Goal: Information Seeking & Learning: Compare options

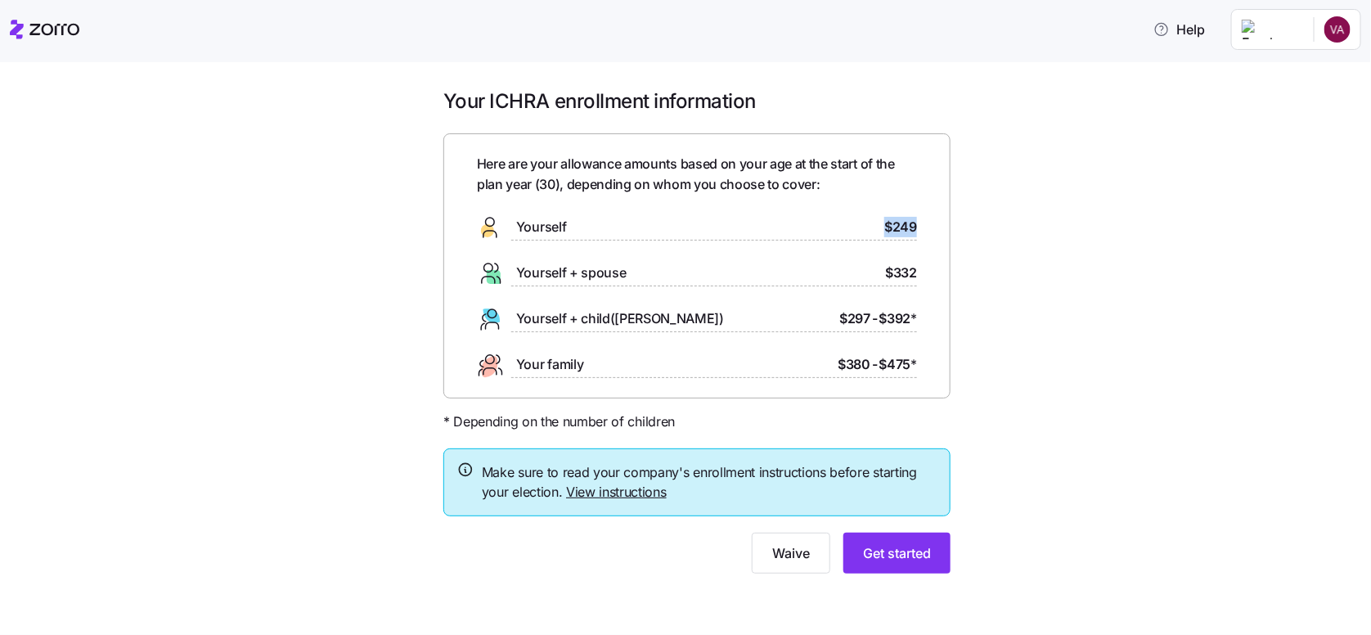
drag, startPoint x: 665, startPoint y: 222, endPoint x: 979, endPoint y: 220, distance: 314.0
click at [979, 220] on div "Your ICHRA enrollment information Here are your allowance amounts based on your…" at bounding box center [697, 340] width 1302 height 505
click at [909, 230] on span "$249" at bounding box center [900, 227] width 33 height 20
click at [932, 549] on button "Get started" at bounding box center [896, 552] width 107 height 41
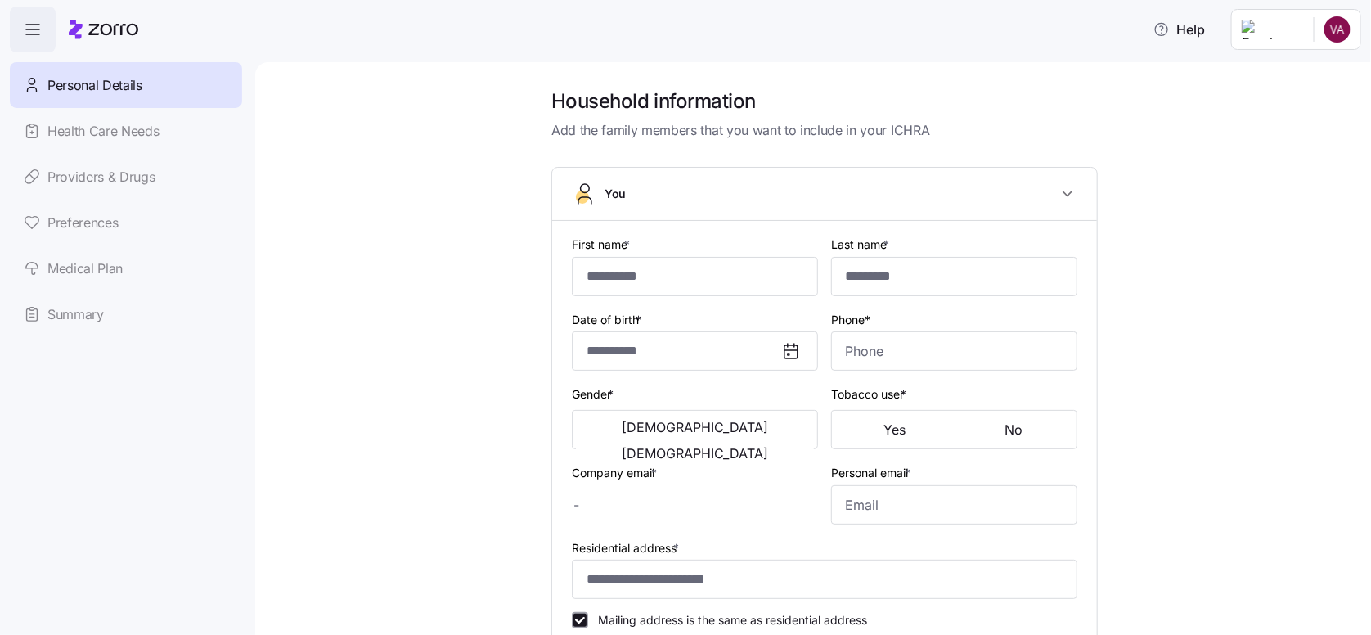
type input "********"
type input "******"
type input "[EMAIL_ADDRESS][DOMAIN_NAME]"
type input "**********"
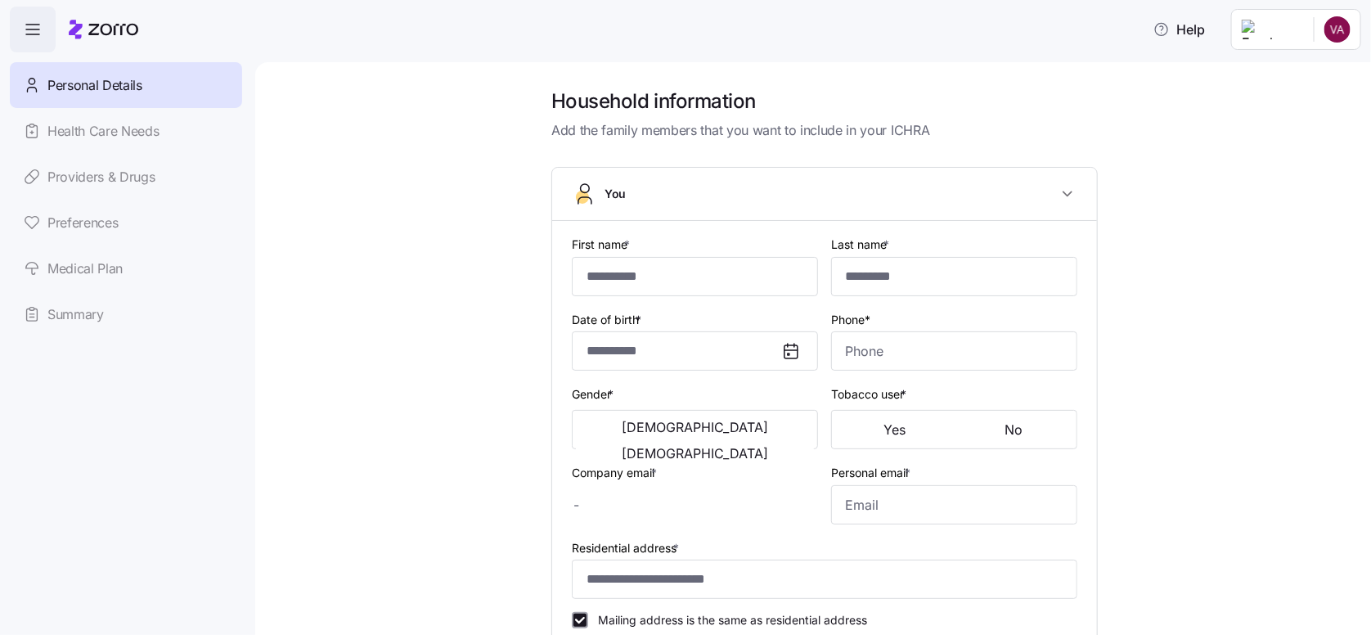
checkbox input "true"
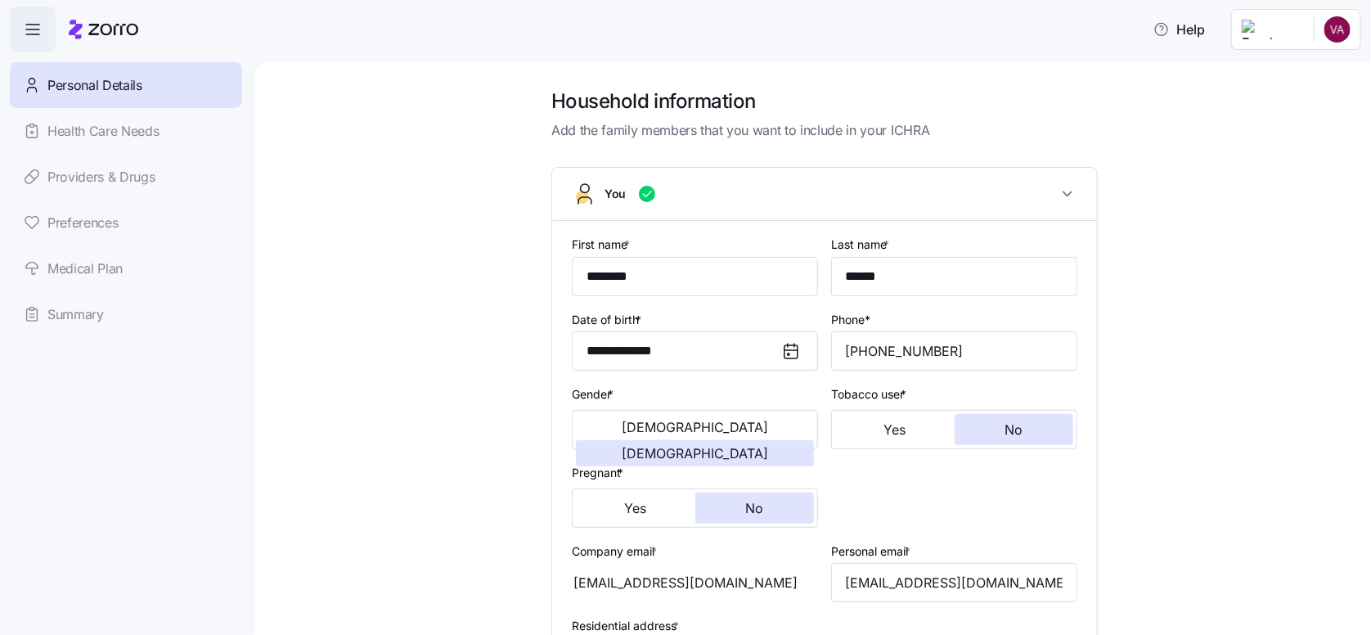
type input "**********"
type input "[PHONE_NUMBER]"
type input "[DEMOGRAPHIC_DATA] citizen"
type input "Single"
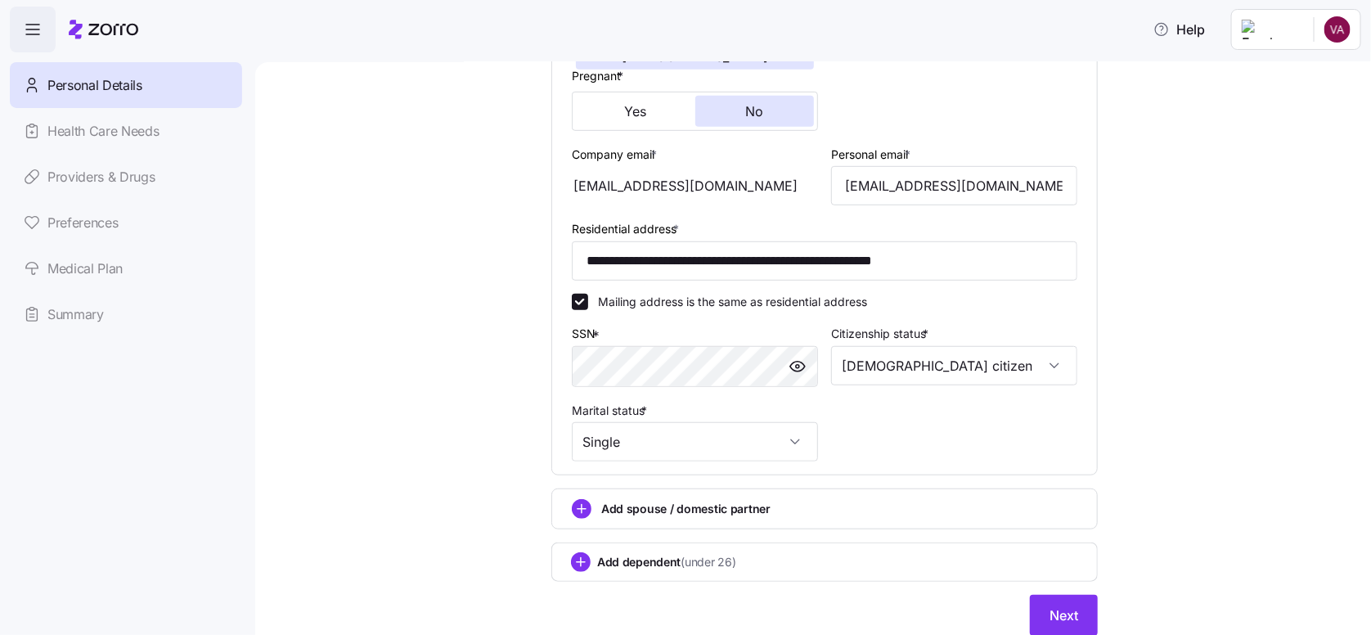
scroll to position [460, 0]
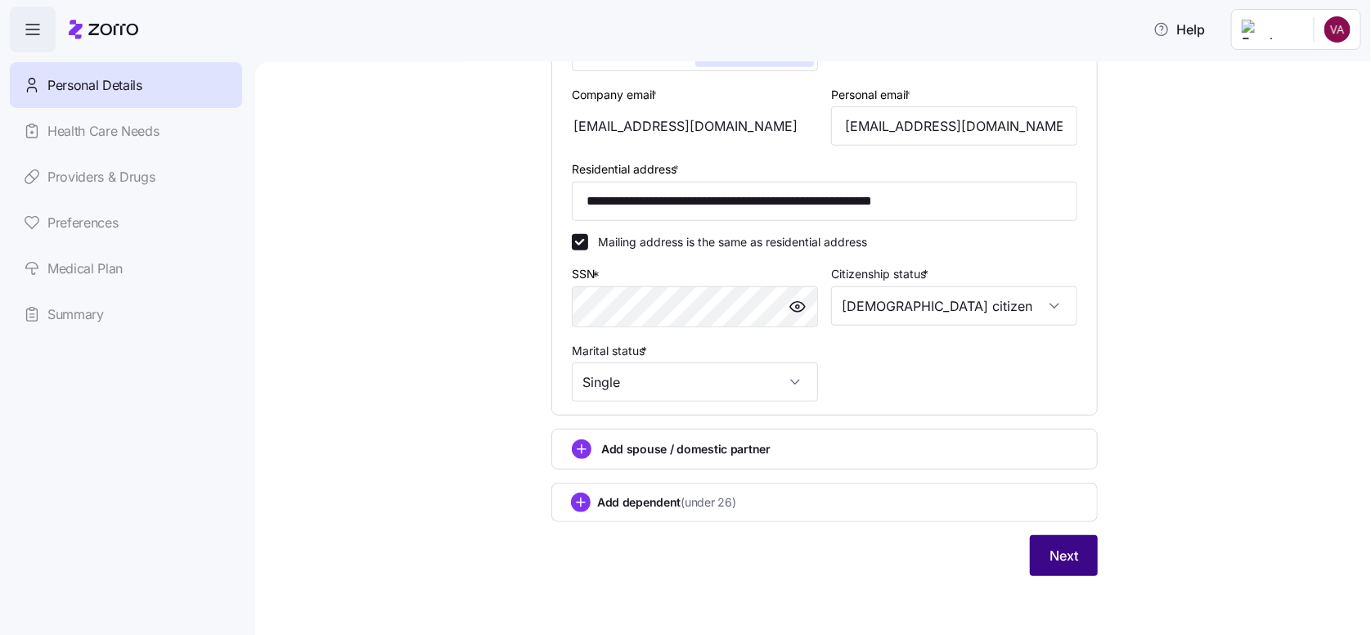
click at [1066, 557] on span "Next" at bounding box center [1063, 555] width 29 height 20
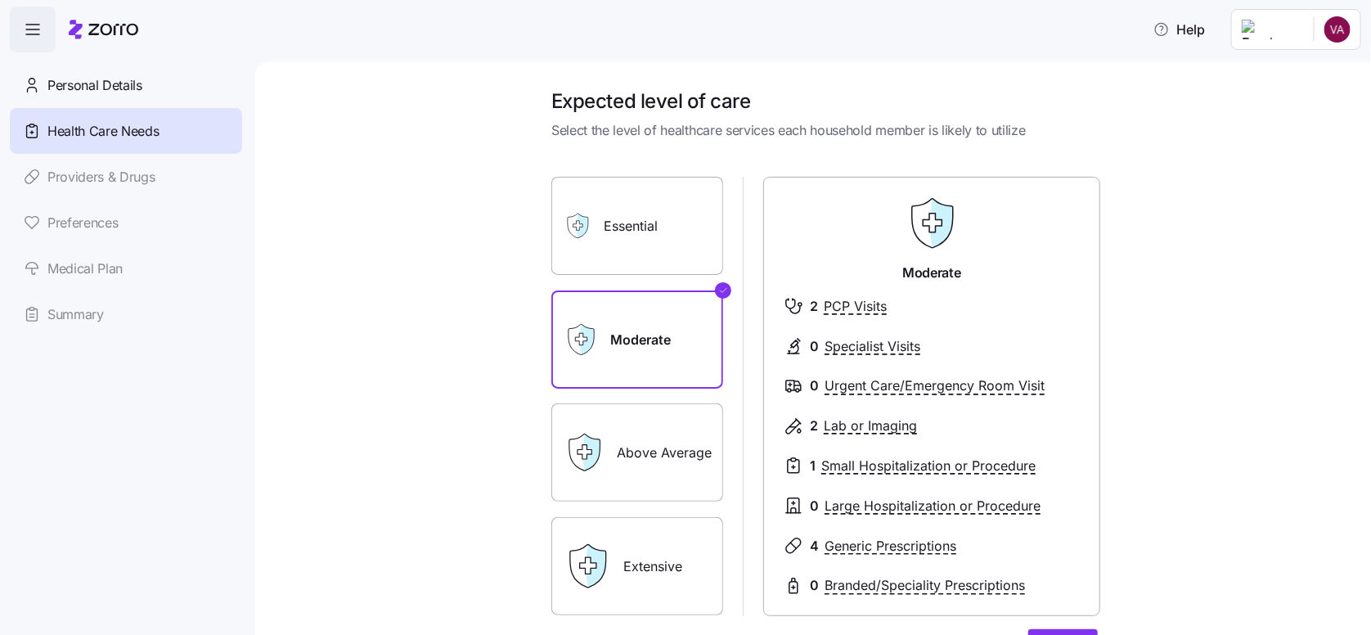
click at [597, 209] on label "Essential" at bounding box center [637, 226] width 172 height 98
click at [0, 0] on input "Essential" at bounding box center [0, 0] width 0 height 0
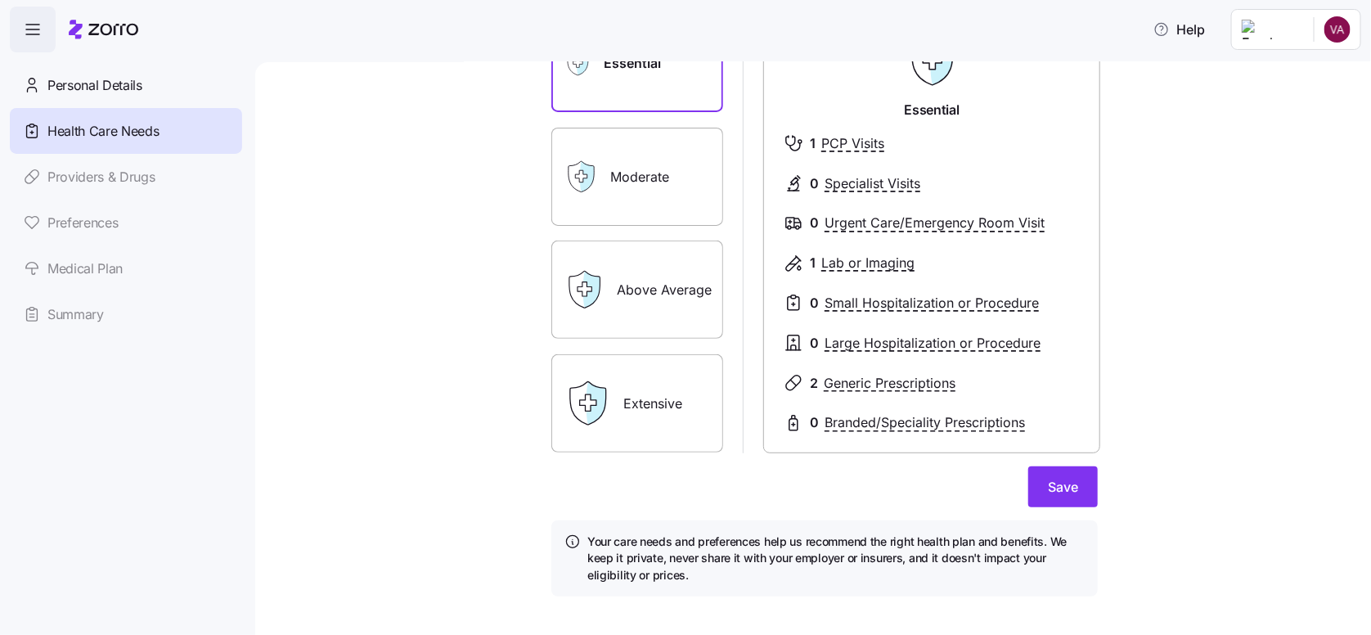
scroll to position [82, 0]
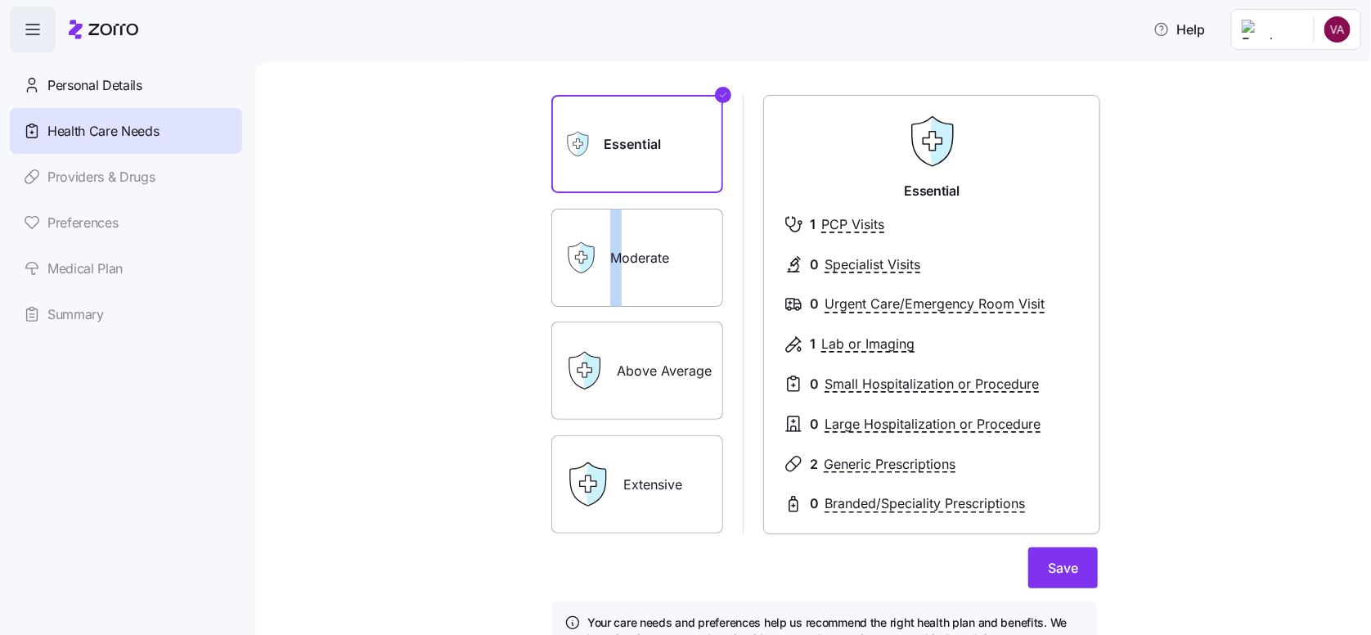
click at [609, 255] on label "Moderate" at bounding box center [637, 258] width 172 height 98
click at [656, 250] on label "Moderate" at bounding box center [637, 258] width 172 height 98
click at [0, 0] on input "Moderate" at bounding box center [0, 0] width 0 height 0
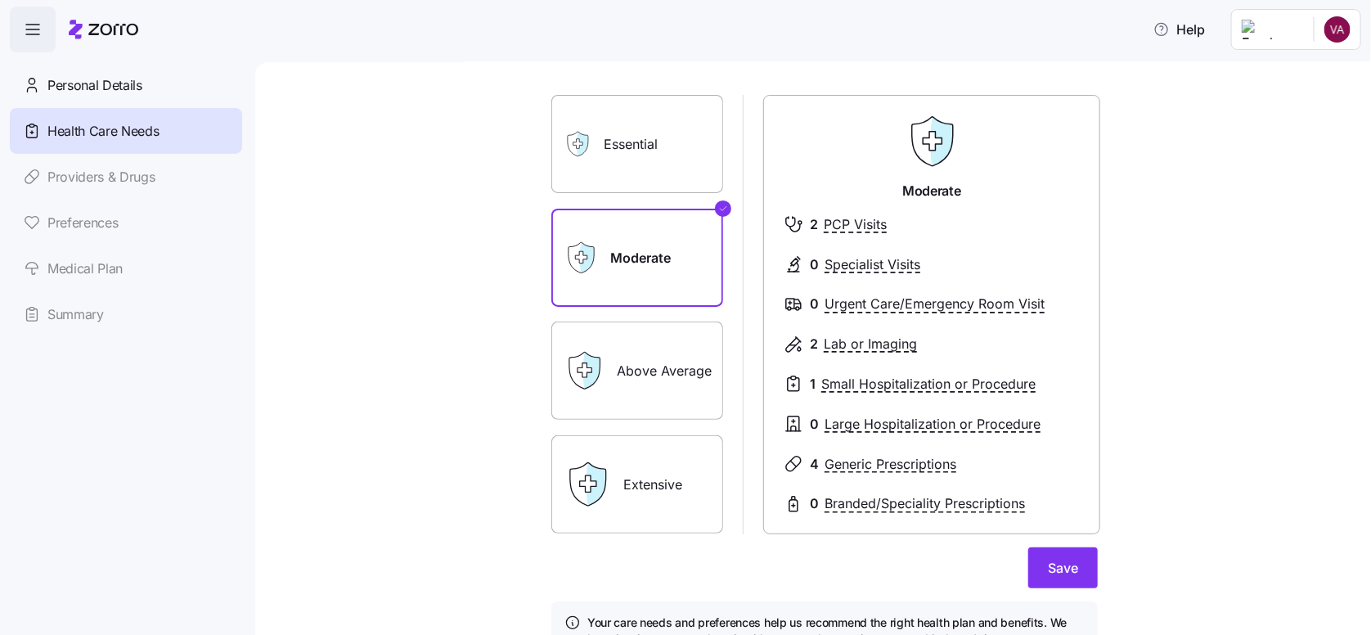
click at [612, 395] on label "Above Average" at bounding box center [637, 370] width 172 height 98
click at [0, 0] on input "Above Average" at bounding box center [0, 0] width 0 height 0
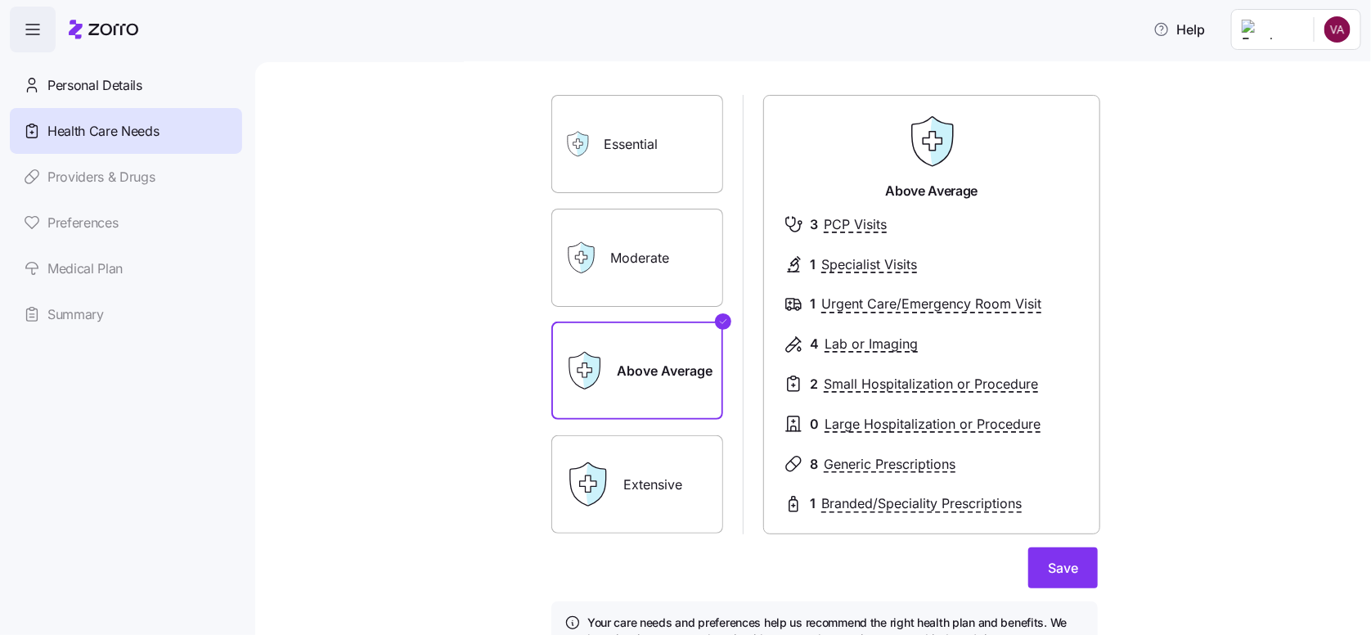
click at [649, 485] on label "Extensive" at bounding box center [637, 484] width 172 height 98
click at [0, 0] on input "Extensive" at bounding box center [0, 0] width 0 height 0
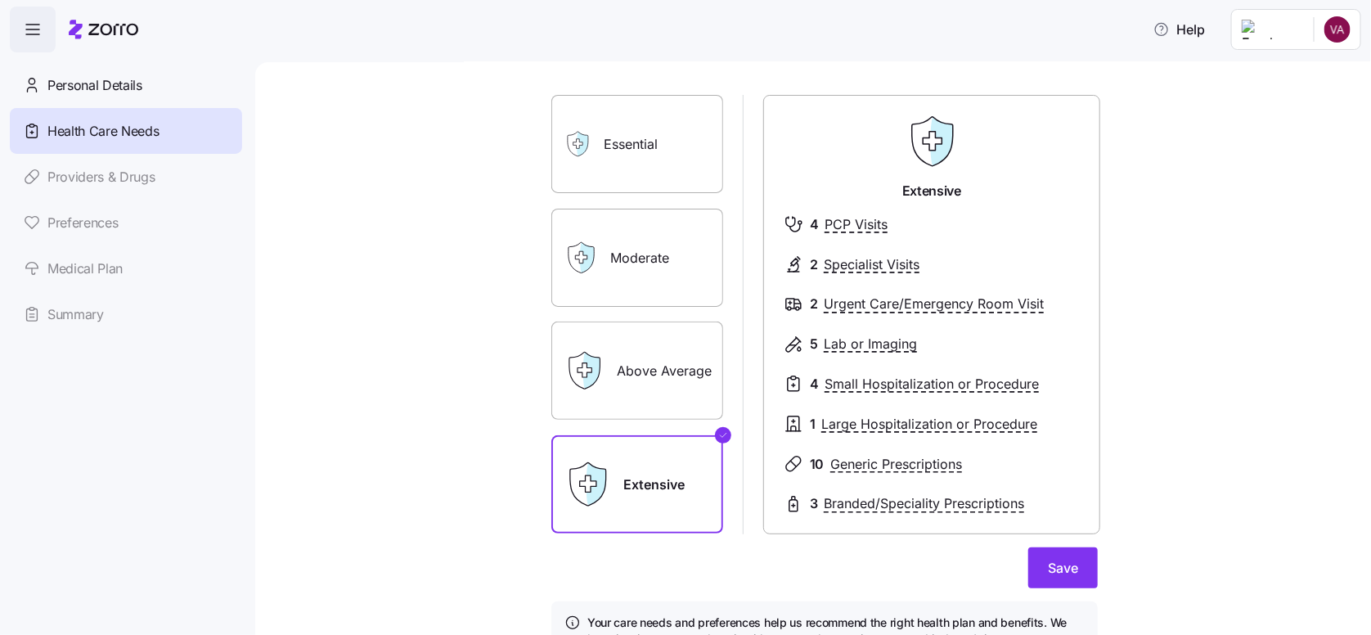
click at [631, 256] on label "Moderate" at bounding box center [637, 258] width 172 height 98
click at [0, 0] on input "Moderate" at bounding box center [0, 0] width 0 height 0
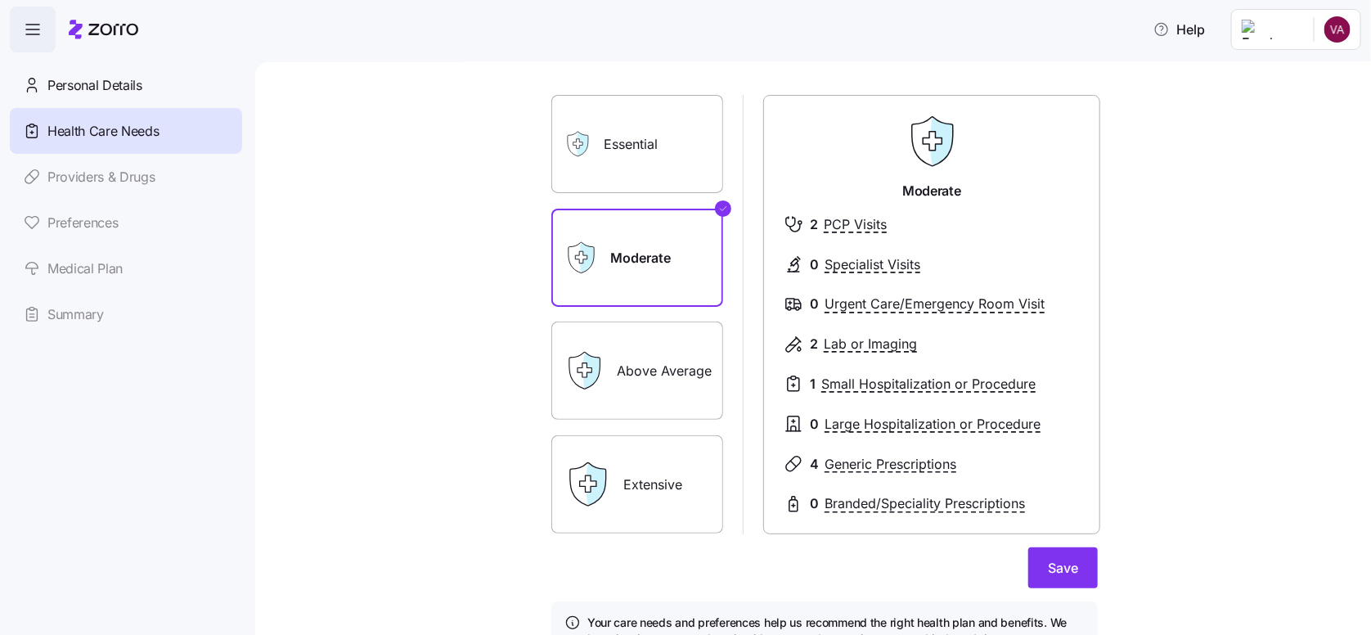
click at [637, 362] on label "Above Average" at bounding box center [637, 370] width 172 height 98
click at [0, 0] on input "Above Average" at bounding box center [0, 0] width 0 height 0
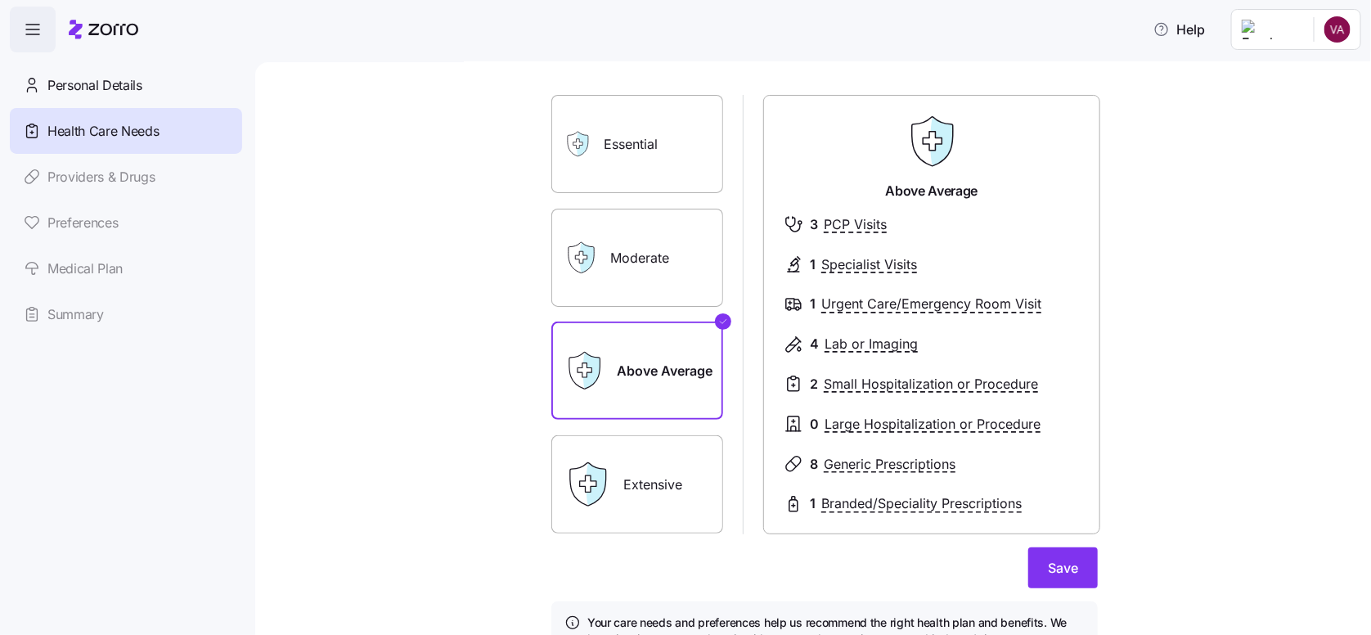
click at [635, 257] on label "Moderate" at bounding box center [637, 258] width 172 height 98
click at [0, 0] on input "Moderate" at bounding box center [0, 0] width 0 height 0
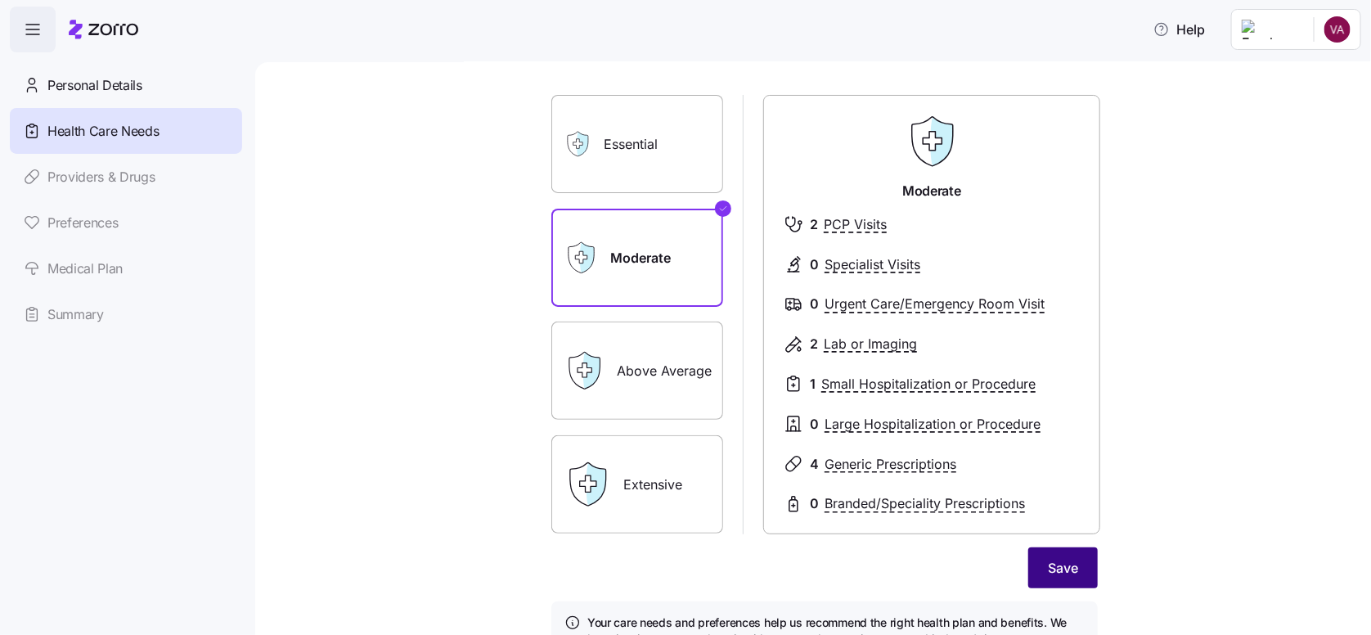
click at [1069, 572] on span "Save" at bounding box center [1063, 568] width 30 height 20
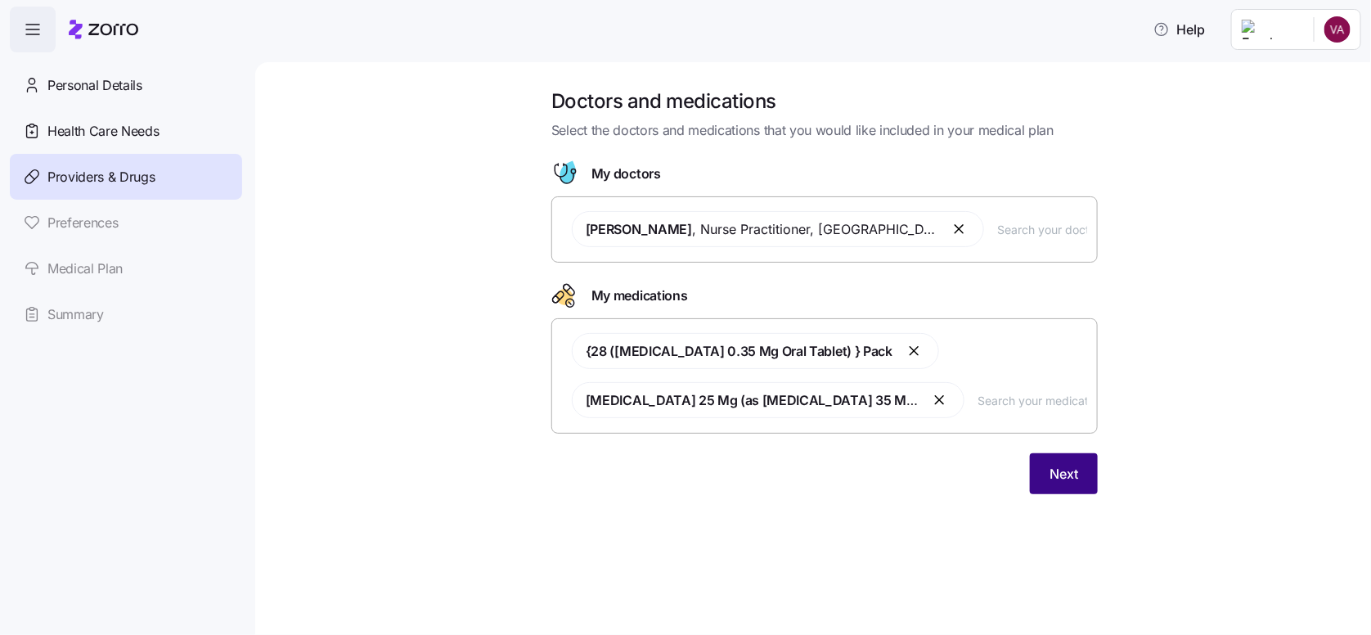
click at [1084, 472] on button "Next" at bounding box center [1064, 473] width 68 height 41
drag, startPoint x: 1192, startPoint y: 220, endPoint x: 1162, endPoint y: 239, distance: 35.6
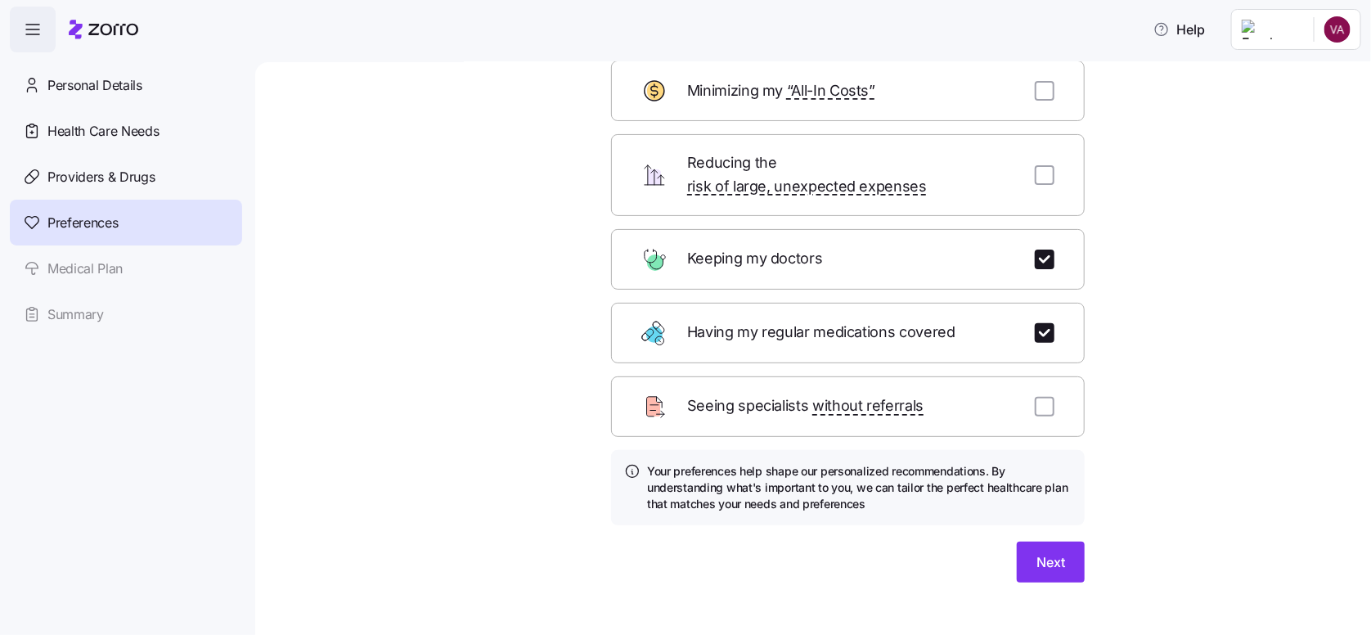
scroll to position [104, 0]
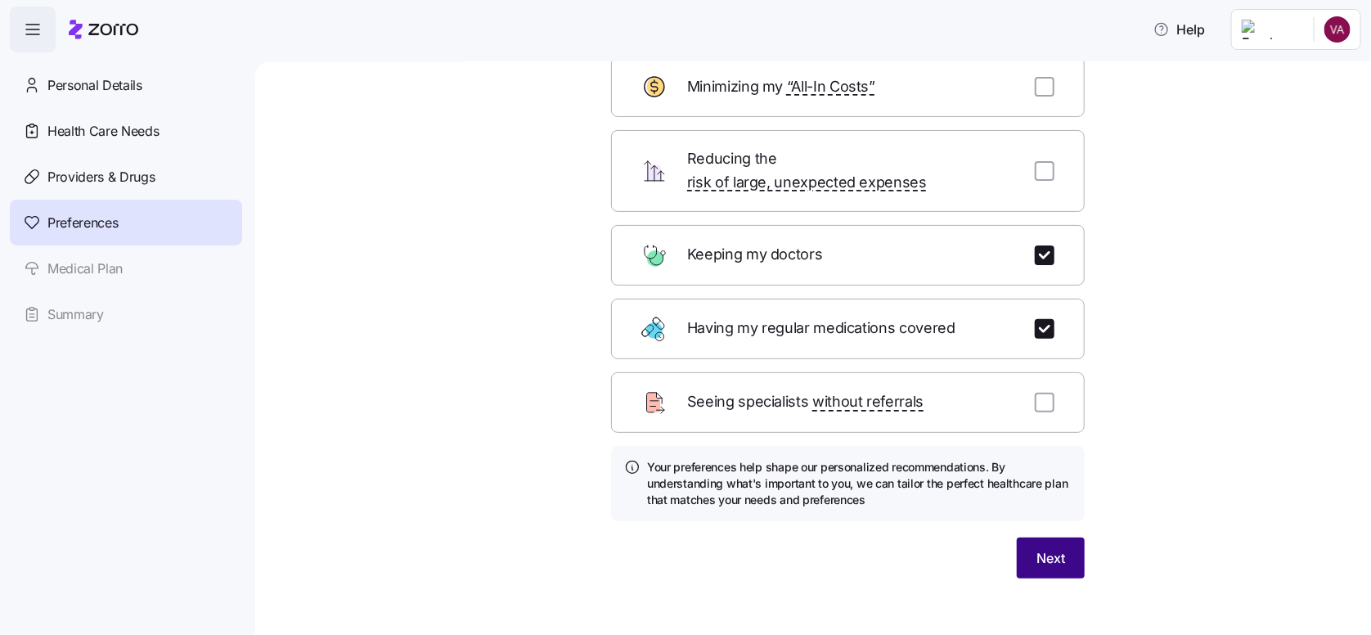
click at [1043, 548] on span "Next" at bounding box center [1050, 558] width 29 height 20
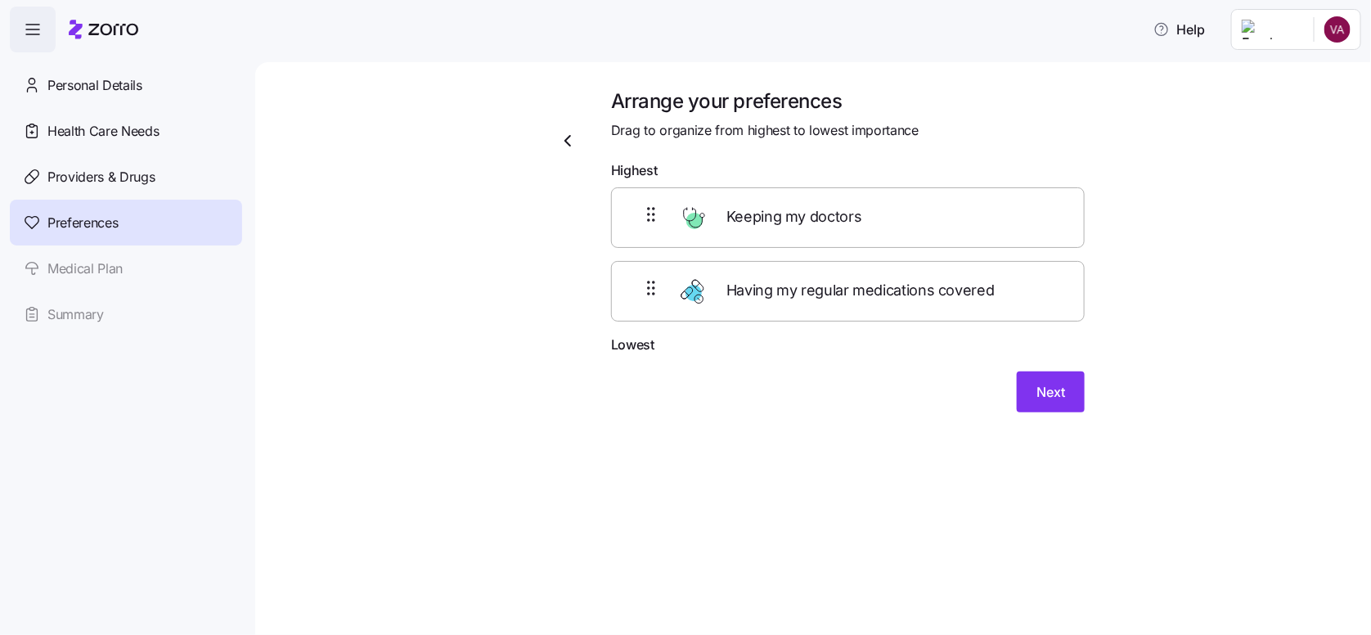
scroll to position [0, 0]
click at [1037, 397] on span "Next" at bounding box center [1050, 392] width 29 height 20
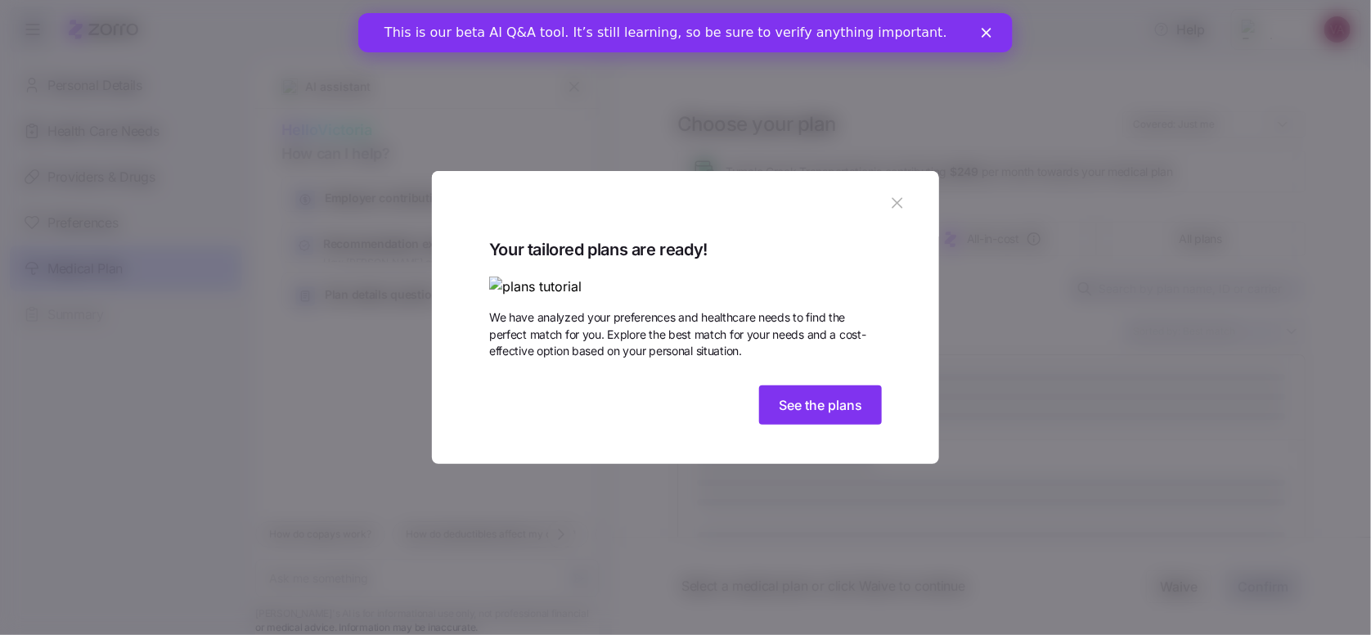
click at [895, 198] on icon "button" at bounding box center [896, 203] width 11 height 11
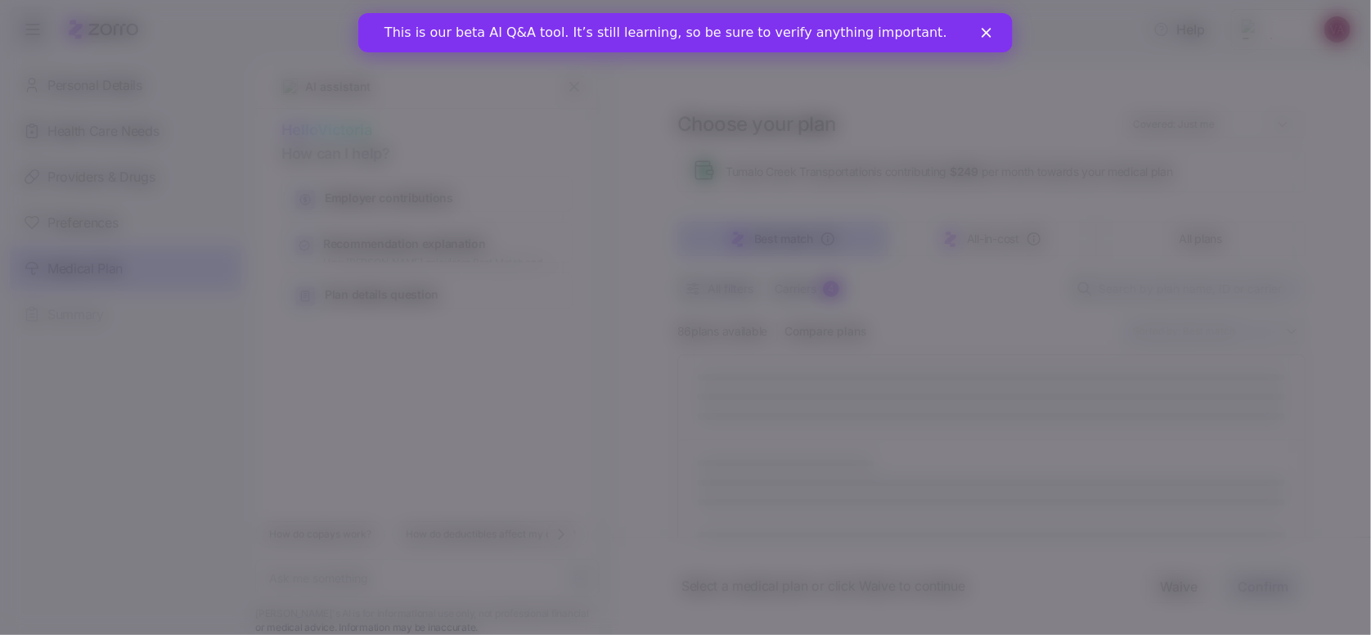
click at [985, 31] on polygon "Close" at bounding box center [986, 33] width 10 height 10
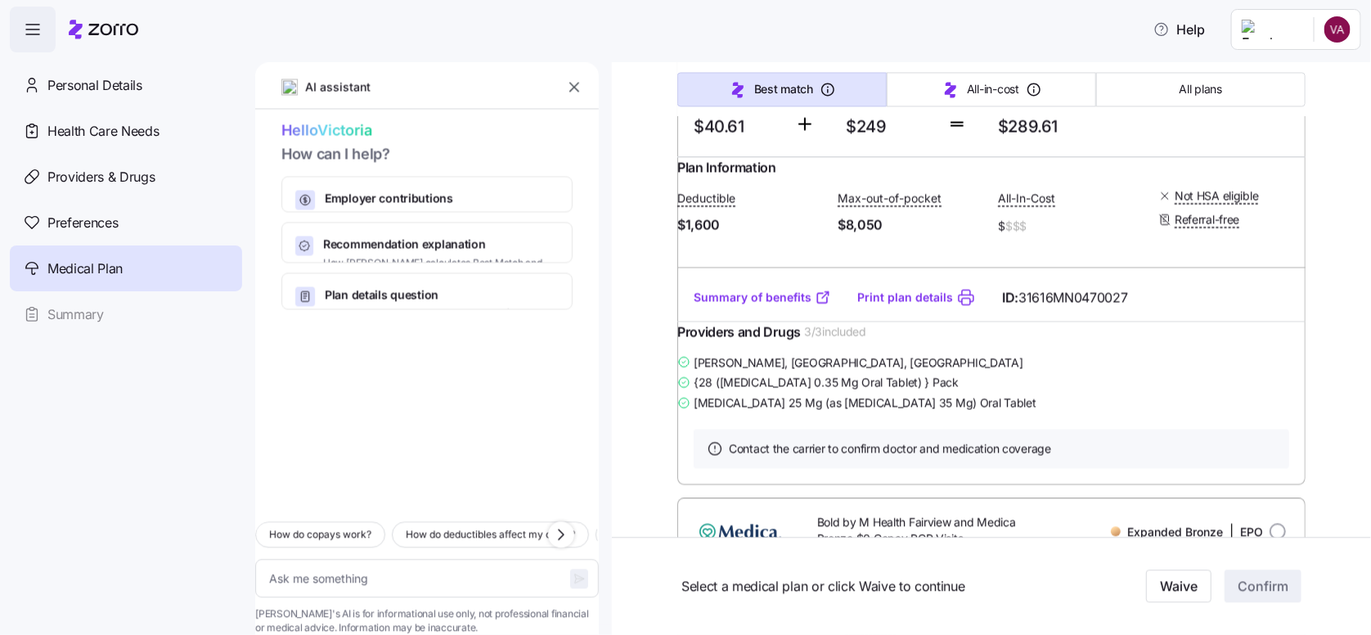
scroll to position [1472, 0]
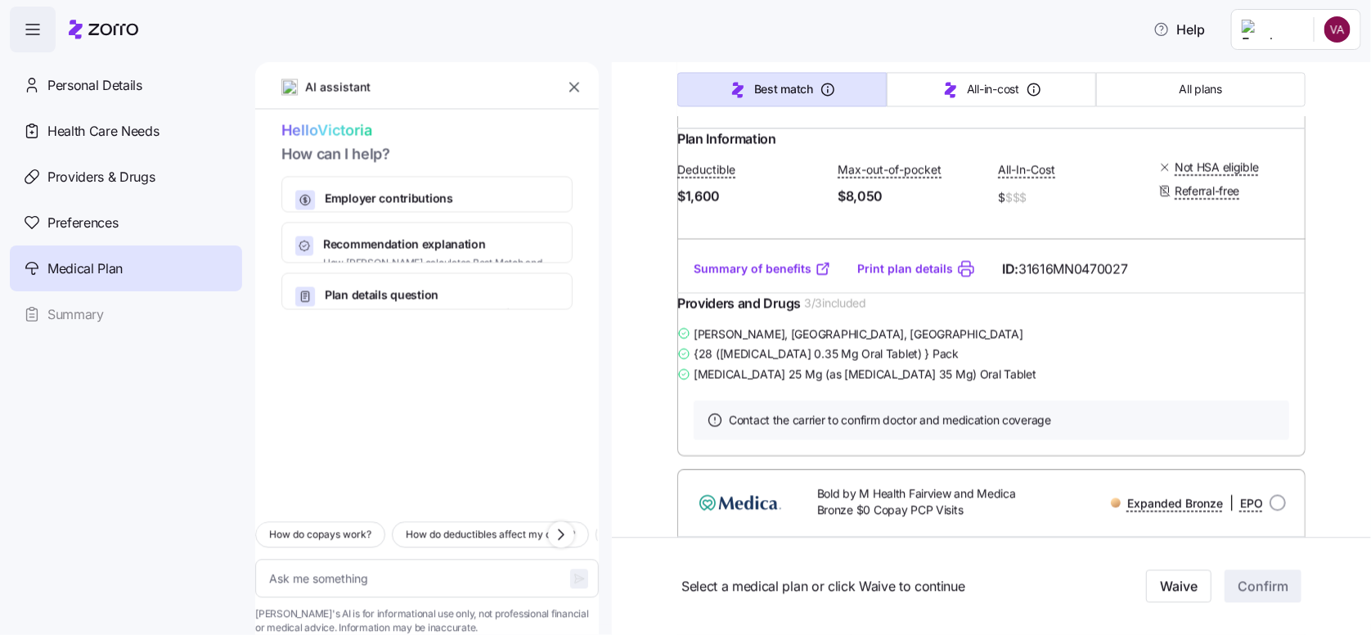
click at [723, 276] on link "Summary of benefits" at bounding box center [761, 268] width 137 height 16
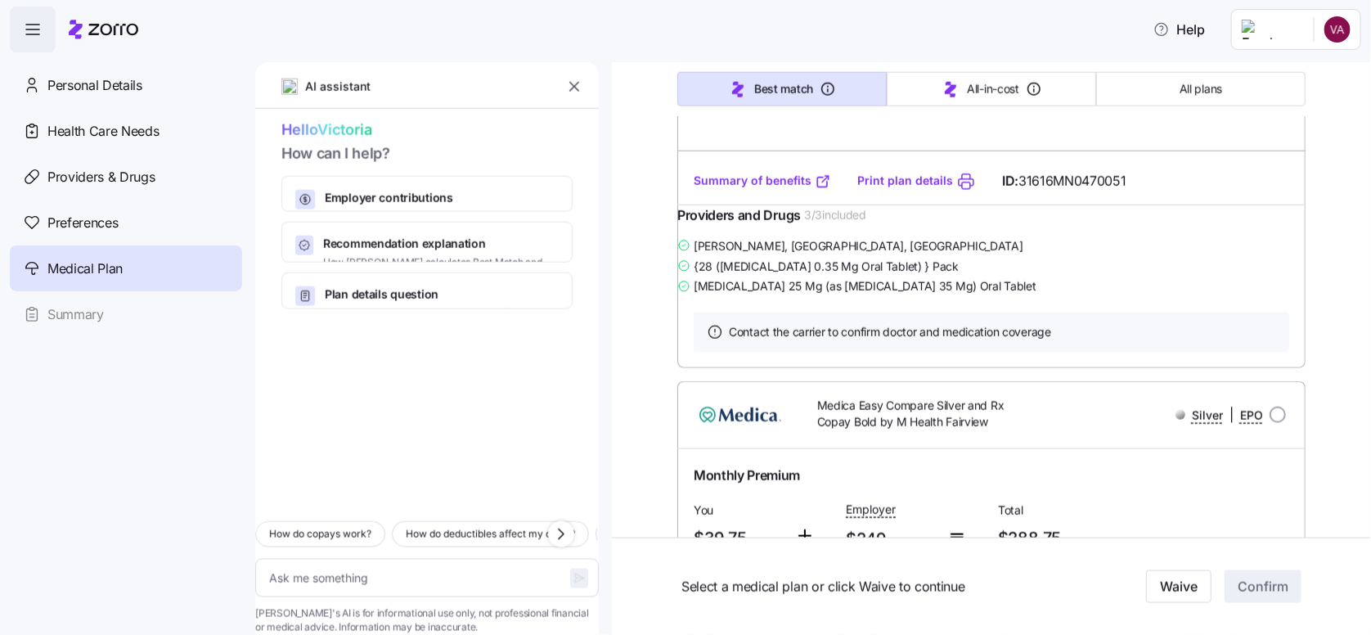
scroll to position [0, 0]
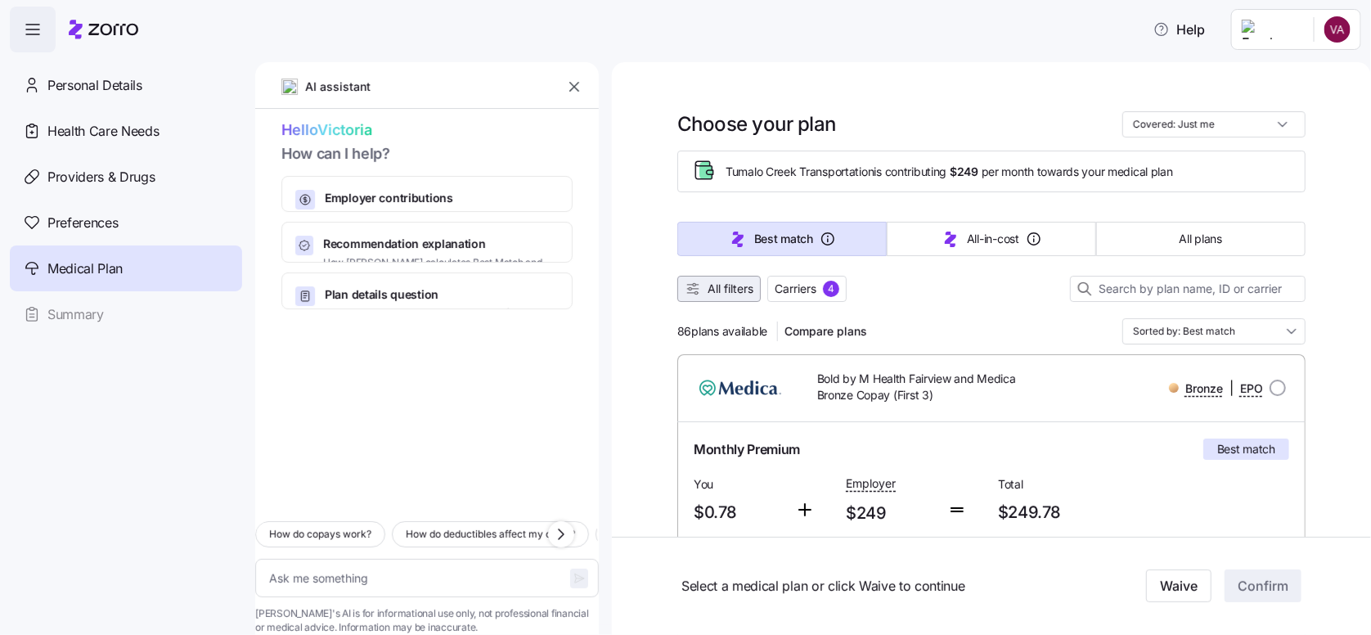
click at [722, 286] on span "All filters" at bounding box center [730, 288] width 46 height 16
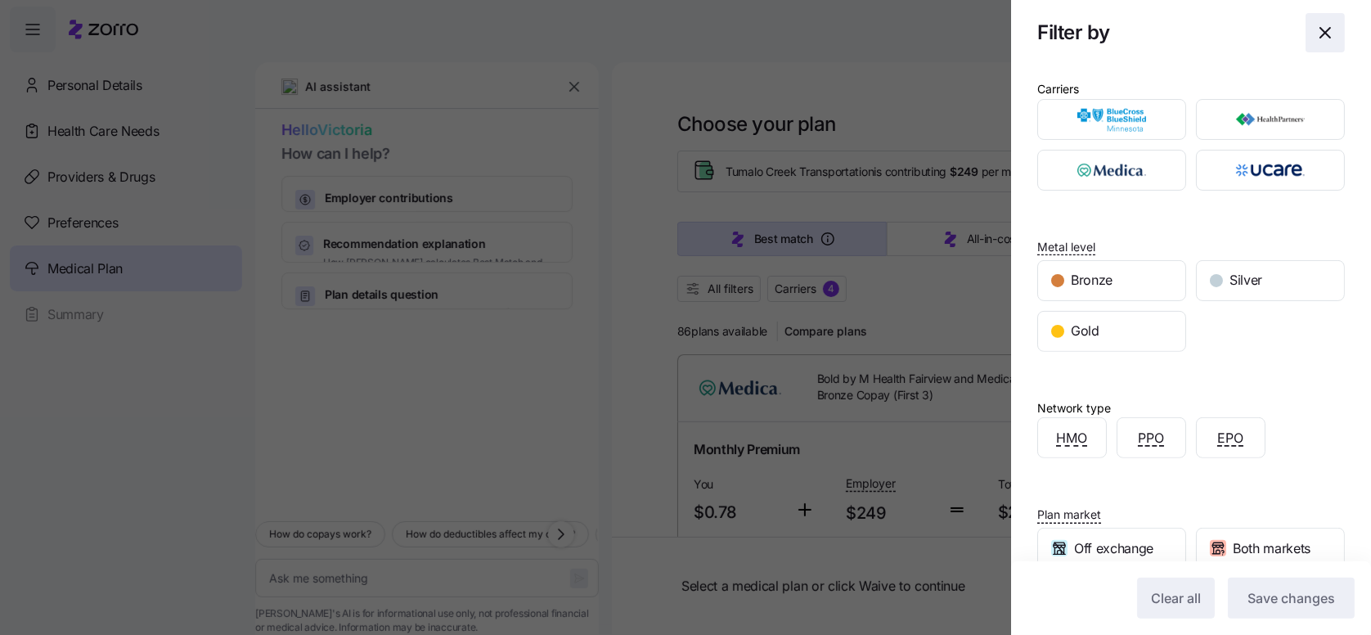
click at [1315, 29] on icon "button" at bounding box center [1325, 33] width 20 height 20
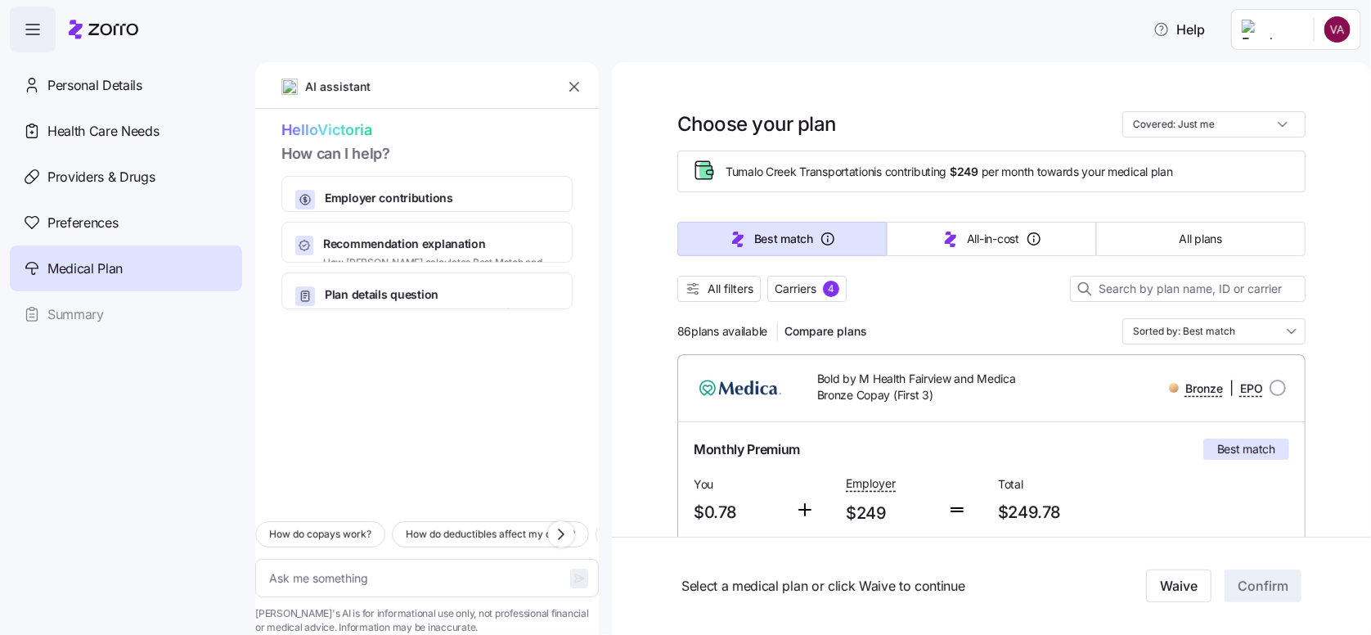
scroll to position [82, 0]
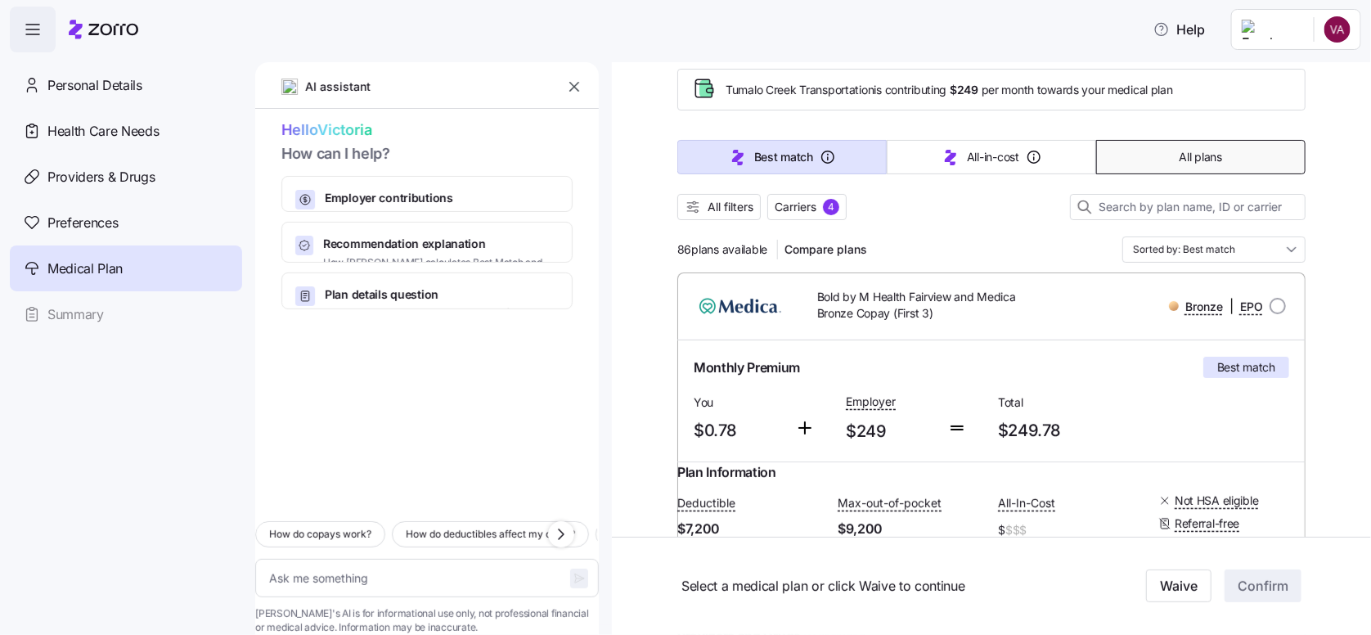
click at [1169, 146] on button "All plans" at bounding box center [1200, 157] width 209 height 34
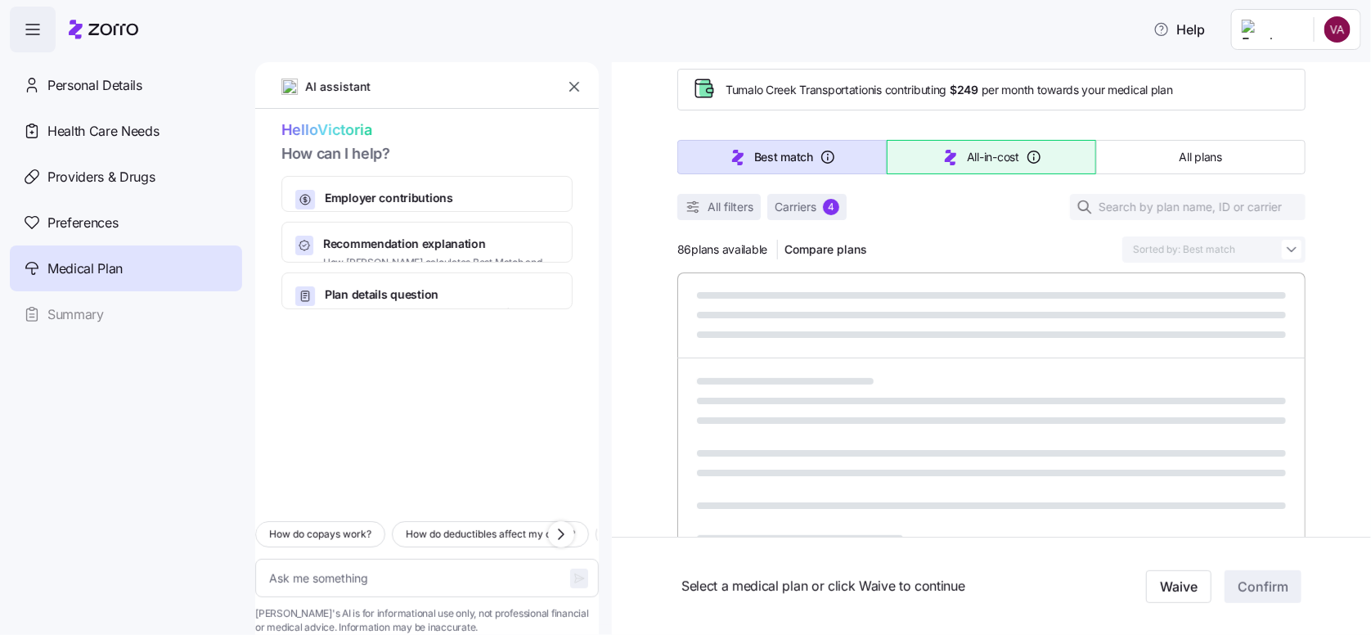
type textarea "x"
type input "Sorted by: Premium"
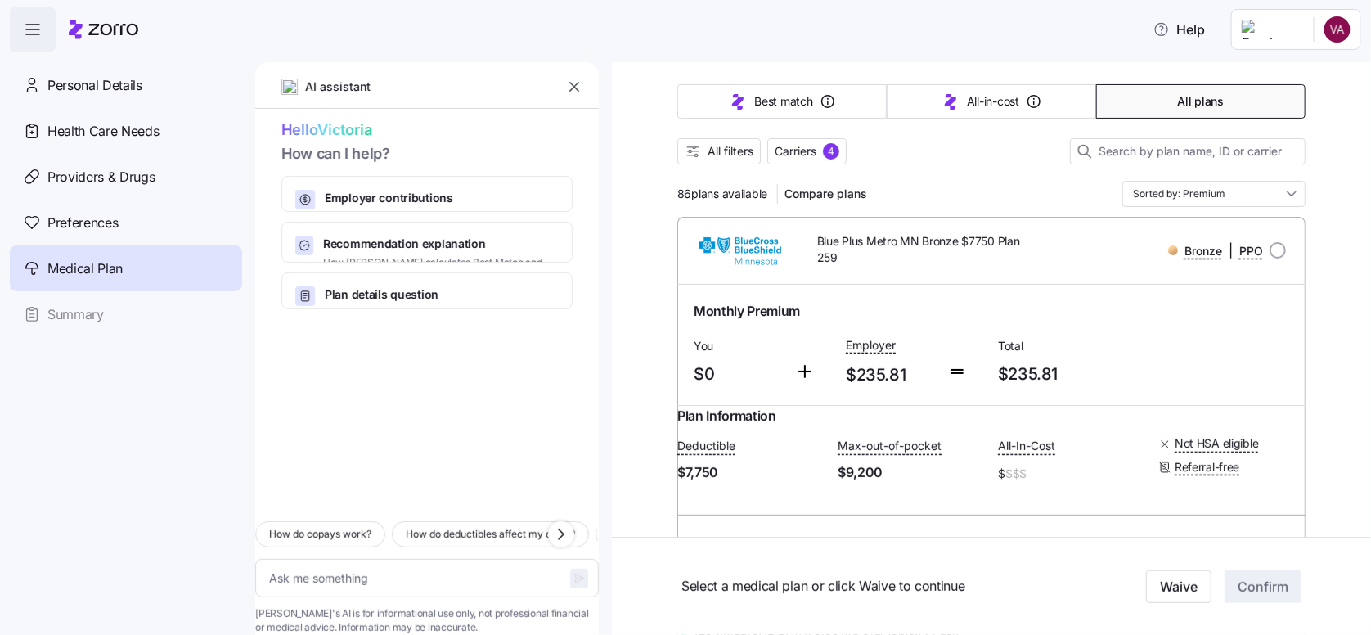
scroll to position [163, 0]
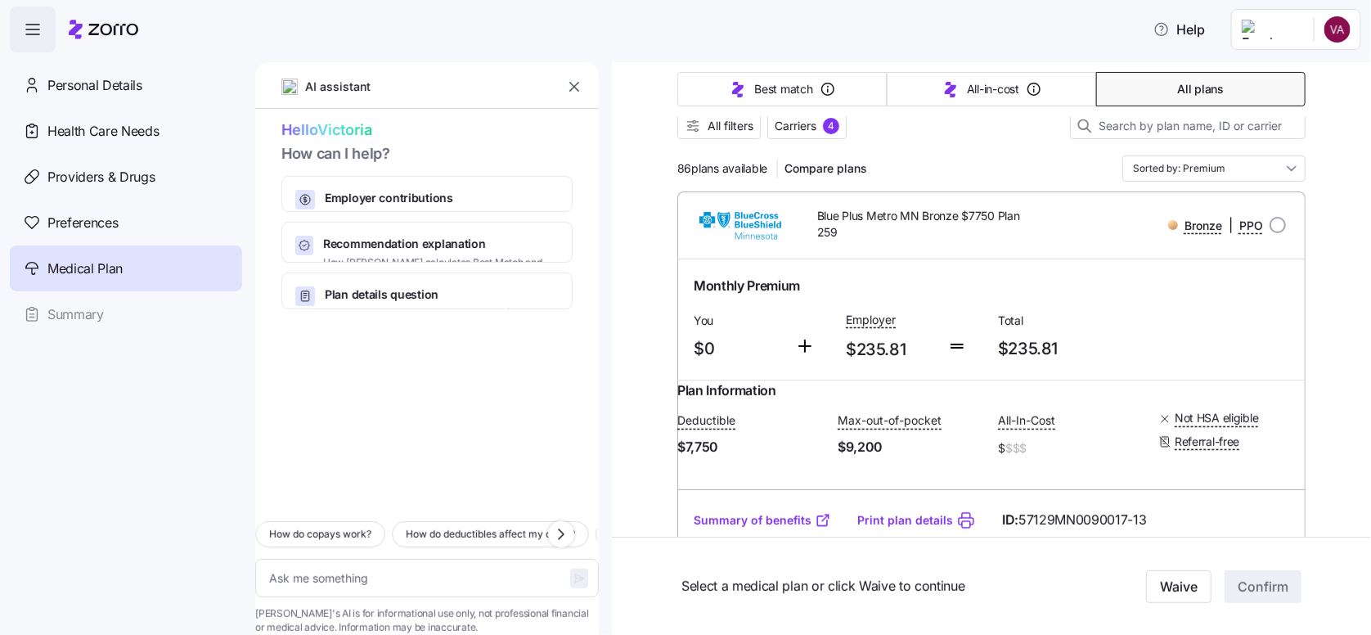
drag, startPoint x: 672, startPoint y: 169, endPoint x: 762, endPoint y: 168, distance: 90.0
click at [762, 168] on span "86 plans available" at bounding box center [722, 168] width 90 height 16
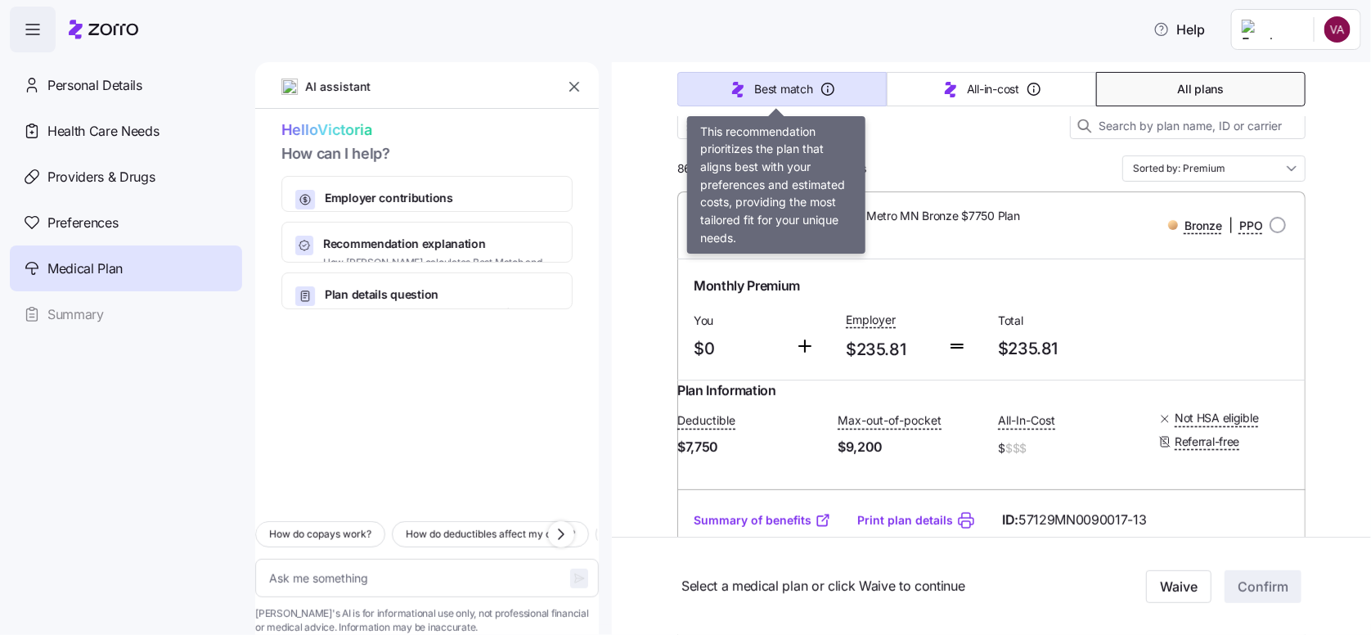
click at [747, 86] on button "Best match" at bounding box center [781, 89] width 209 height 34
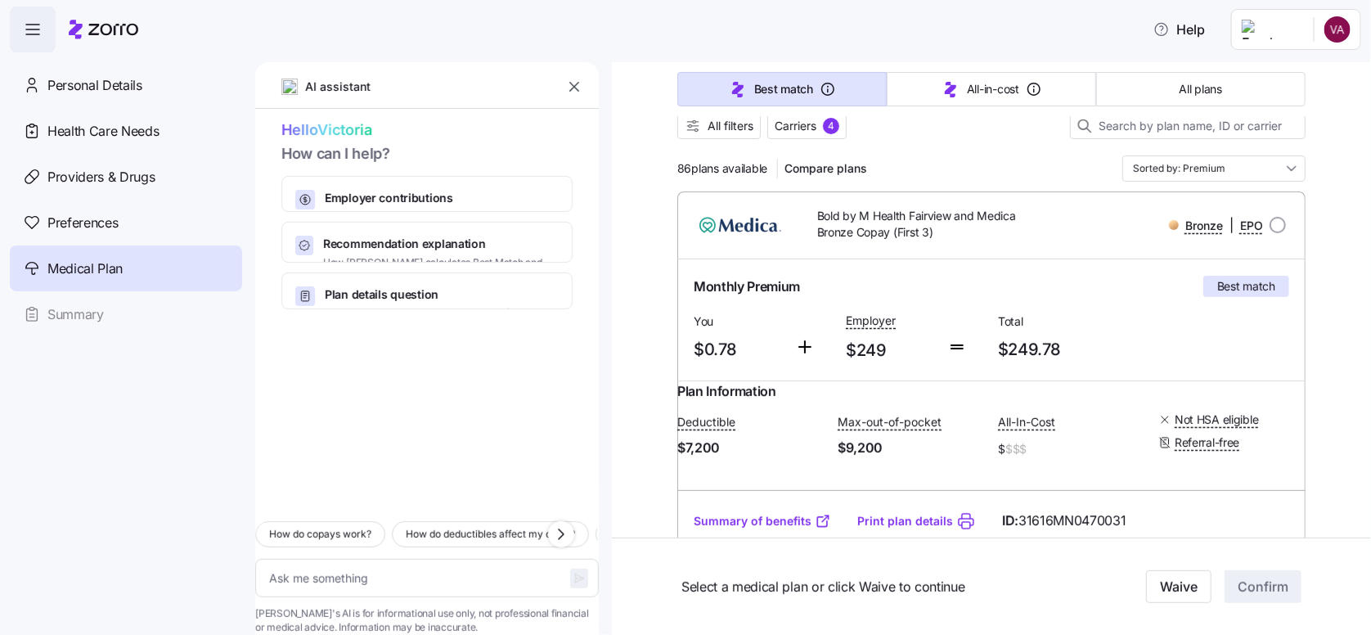
type textarea "x"
type input "Sorted by: Best match"
click at [702, 164] on span "86 plans available" at bounding box center [722, 168] width 90 height 16
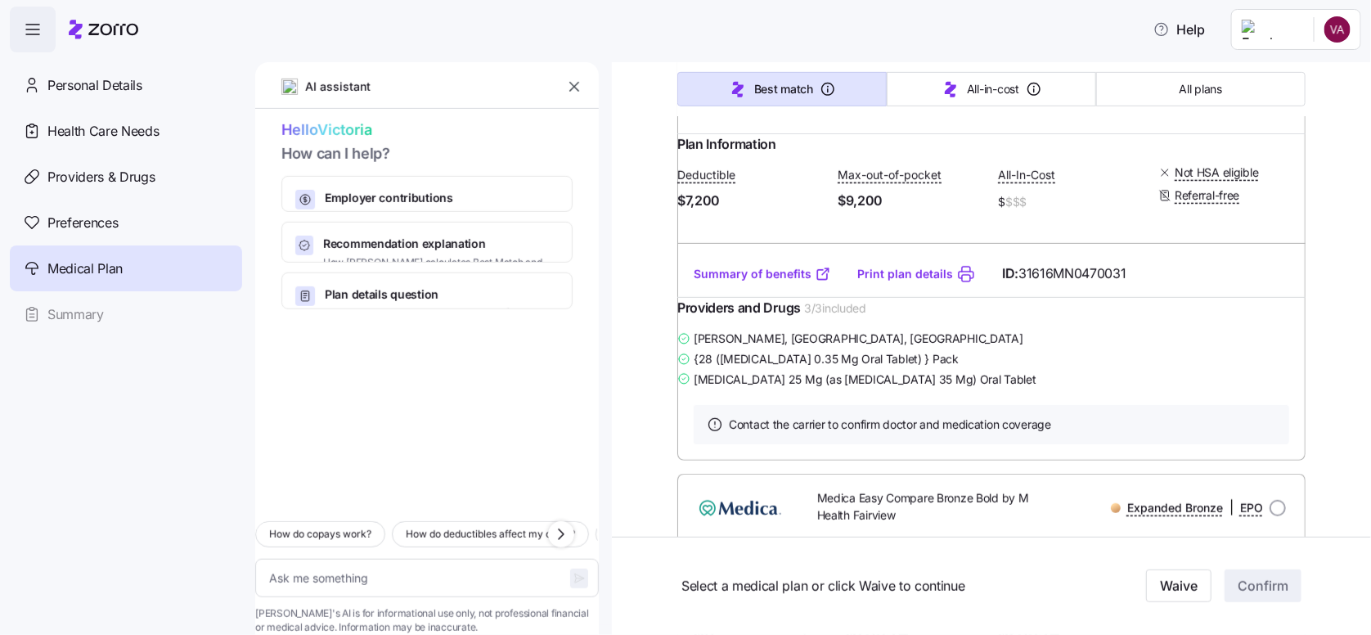
scroll to position [0, 0]
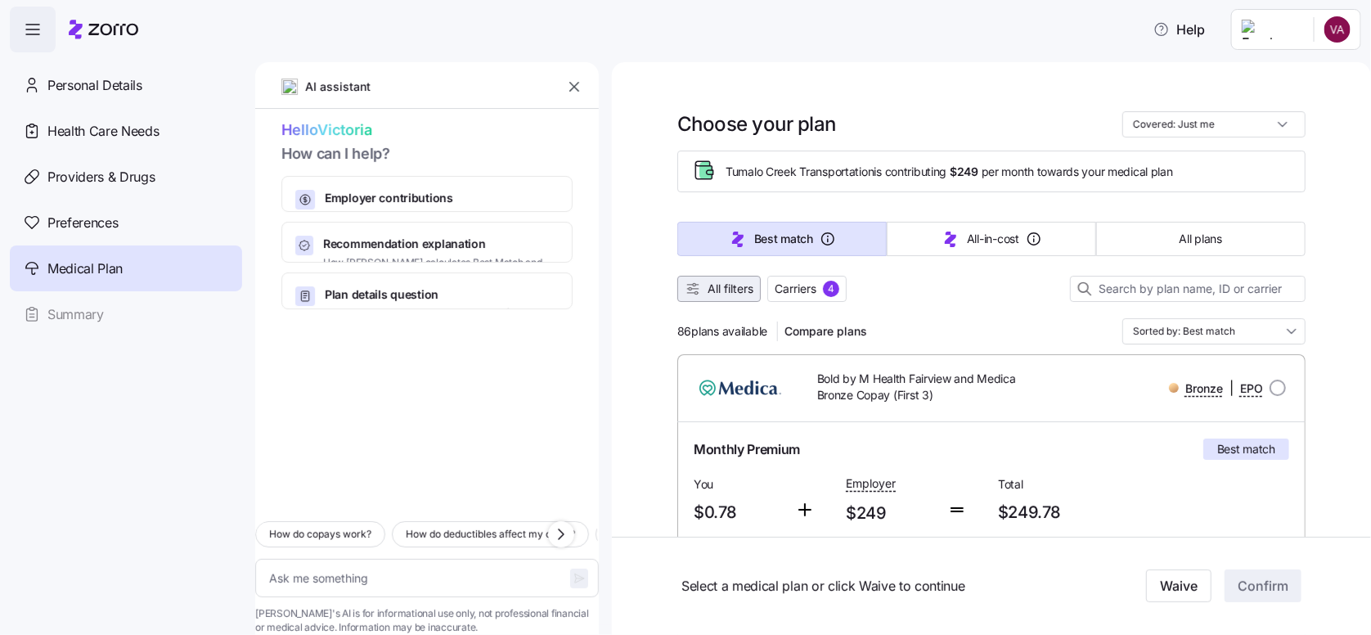
click at [712, 287] on span "All filters" at bounding box center [730, 288] width 46 height 16
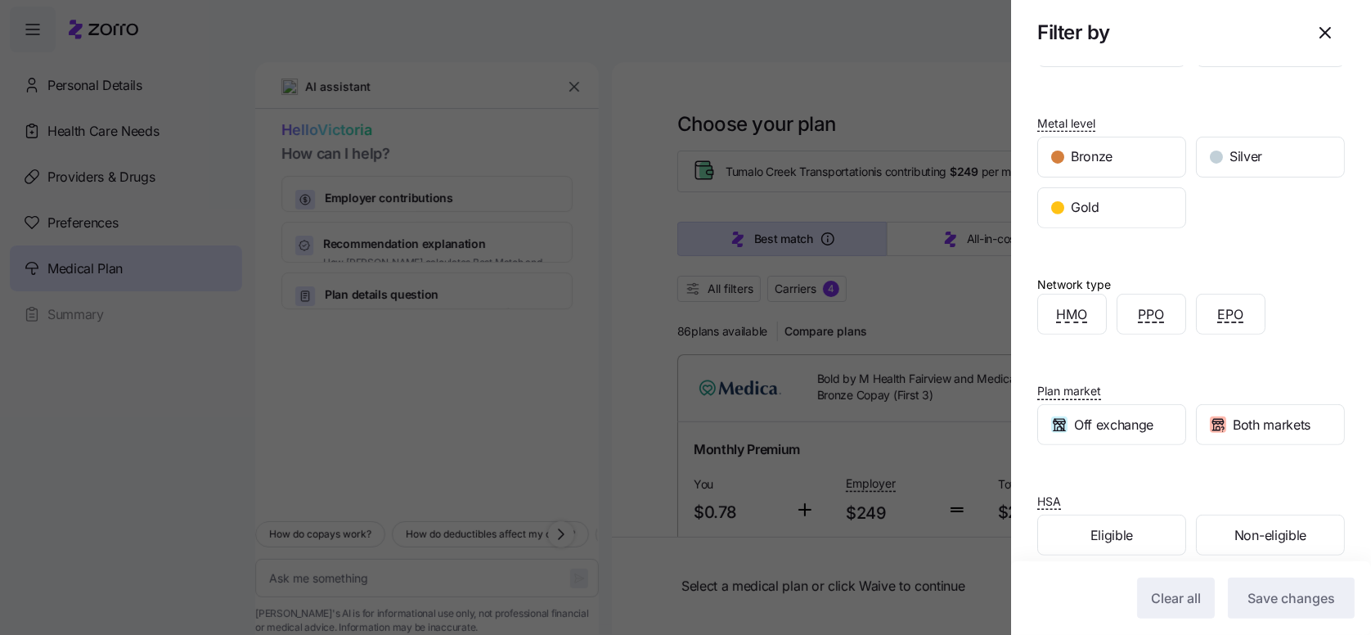
scroll to position [142, 0]
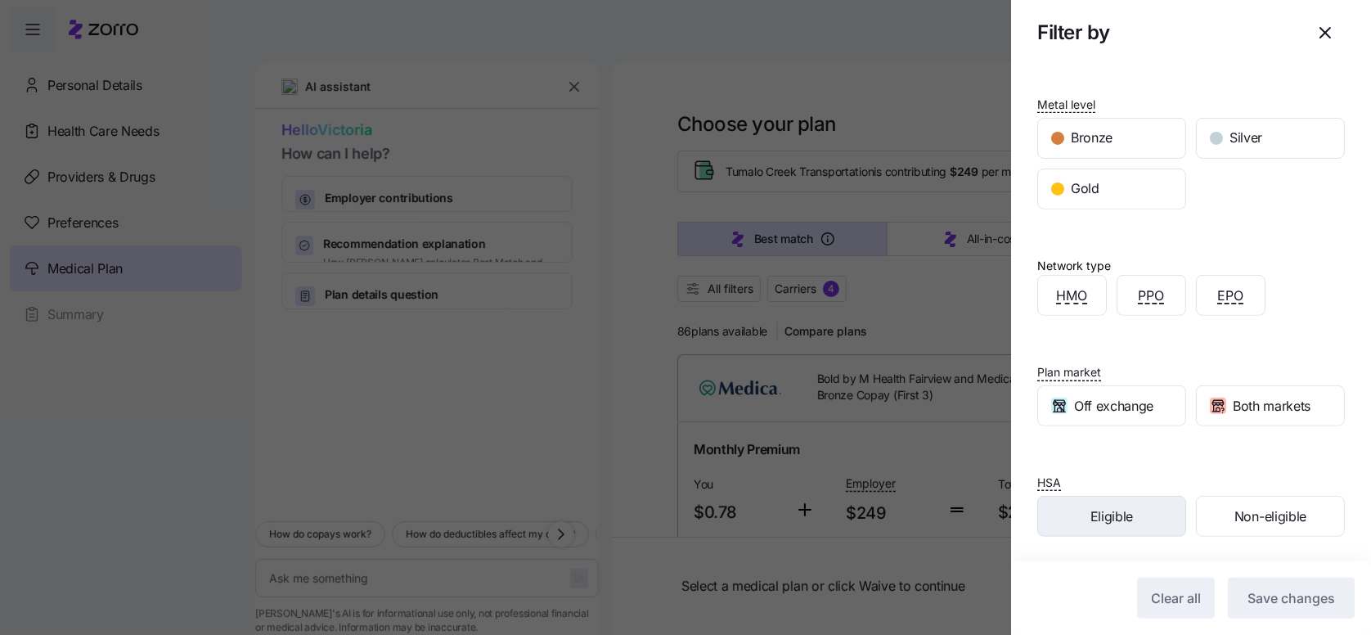
click at [1115, 513] on span "Eligible" at bounding box center [1111, 516] width 43 height 20
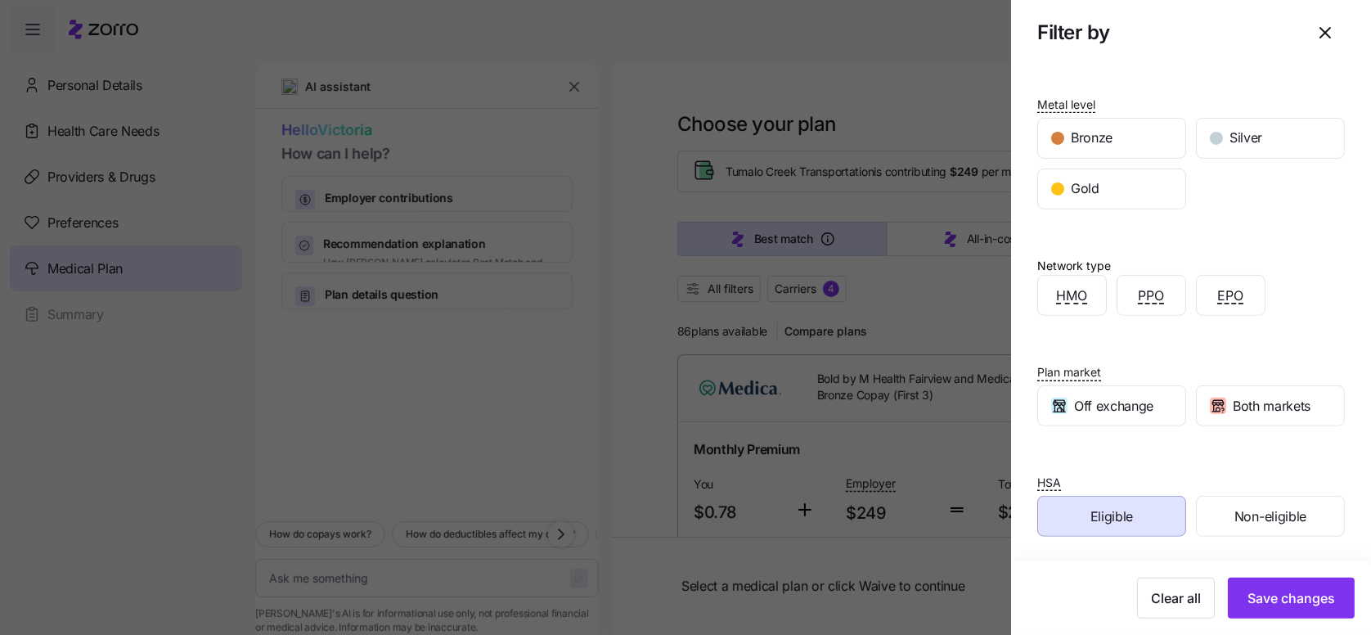
drag, startPoint x: 1250, startPoint y: 595, endPoint x: 974, endPoint y: 411, distance: 332.5
click at [1250, 596] on span "Save changes" at bounding box center [1291, 598] width 88 height 20
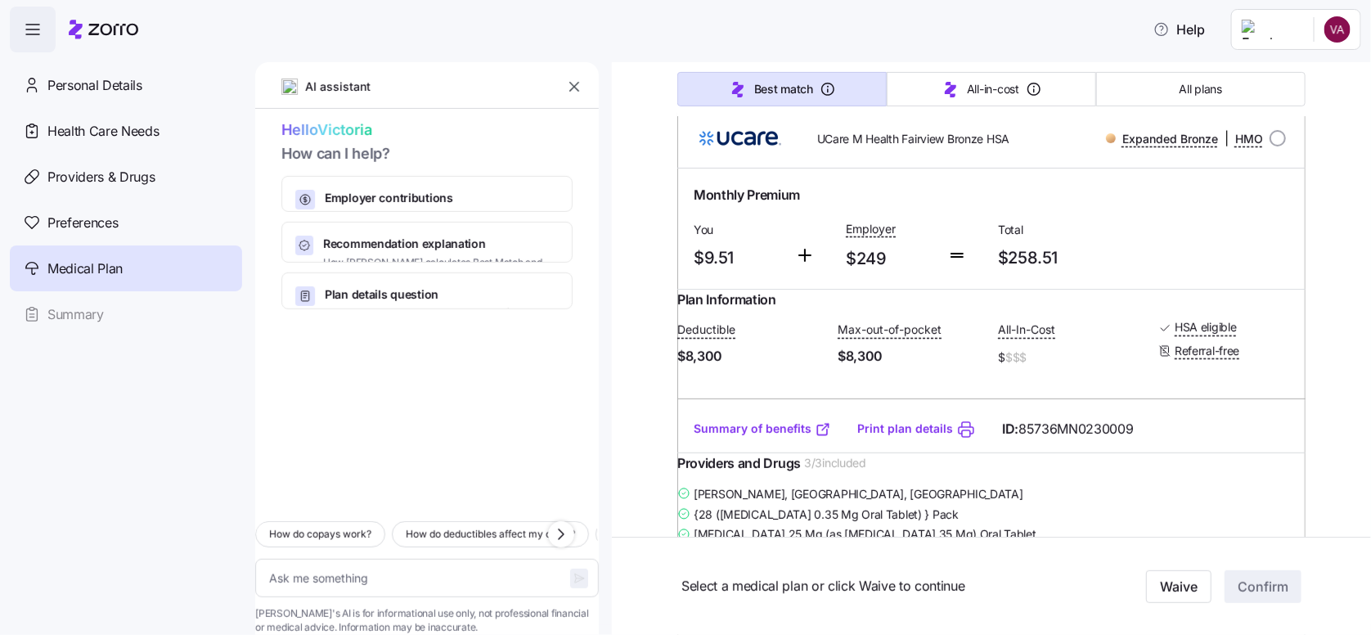
scroll to position [0, 0]
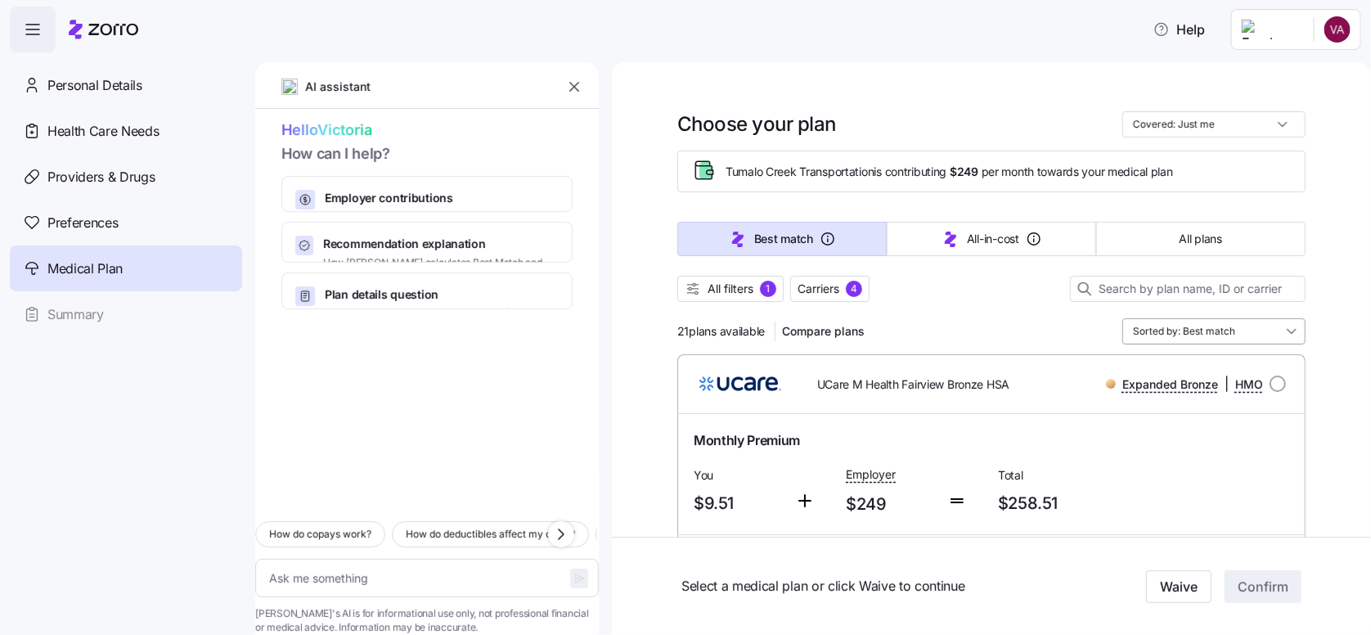
click at [1141, 326] on input "Sorted by: Best match" at bounding box center [1213, 331] width 183 height 26
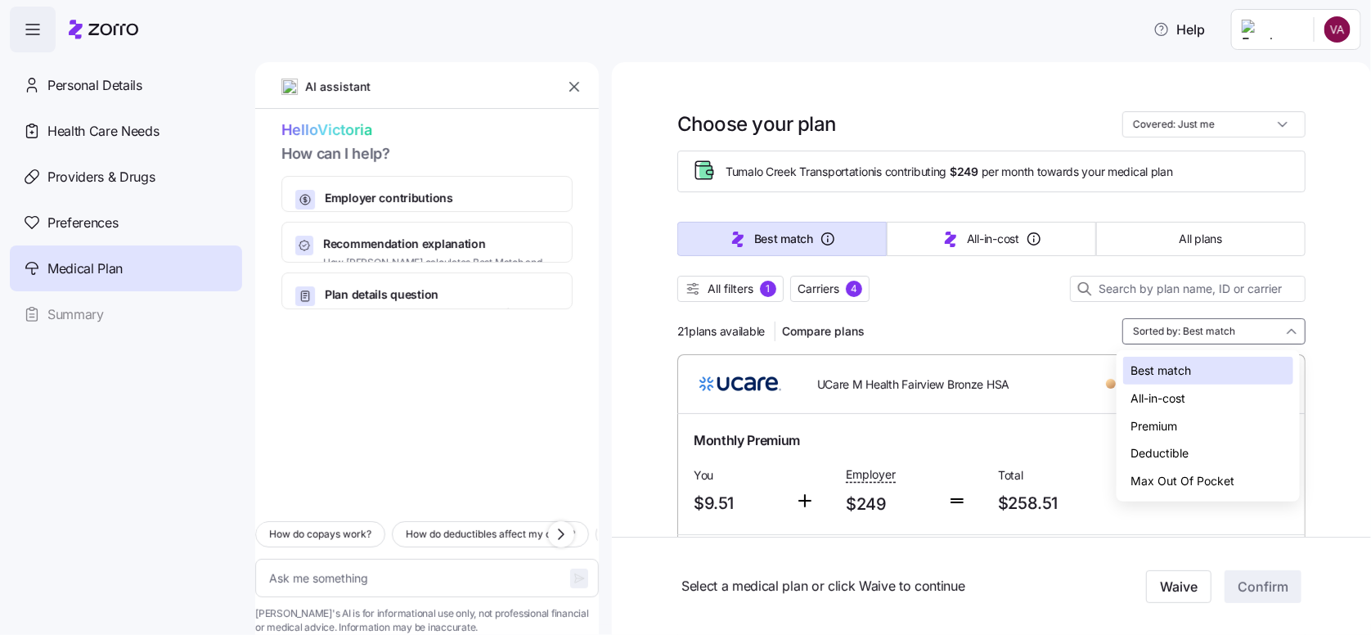
click at [1189, 446] on div "Deductible" at bounding box center [1208, 453] width 170 height 28
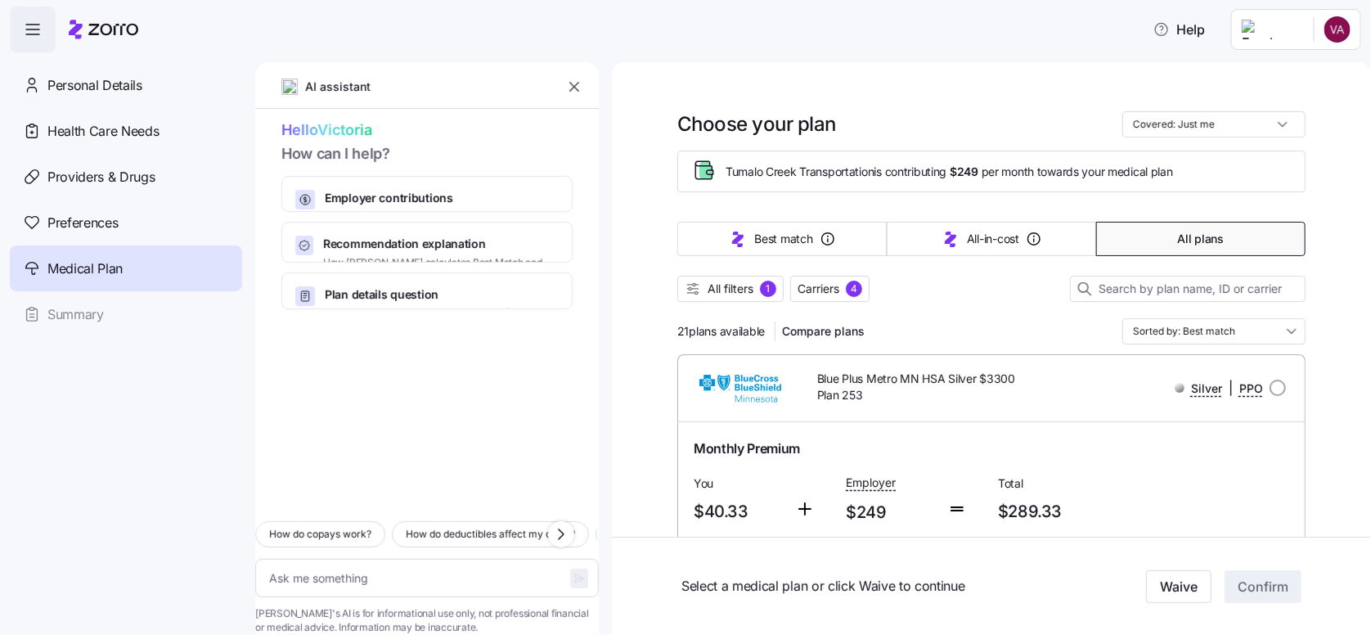
type textarea "x"
type input "Sorted by: Deductible"
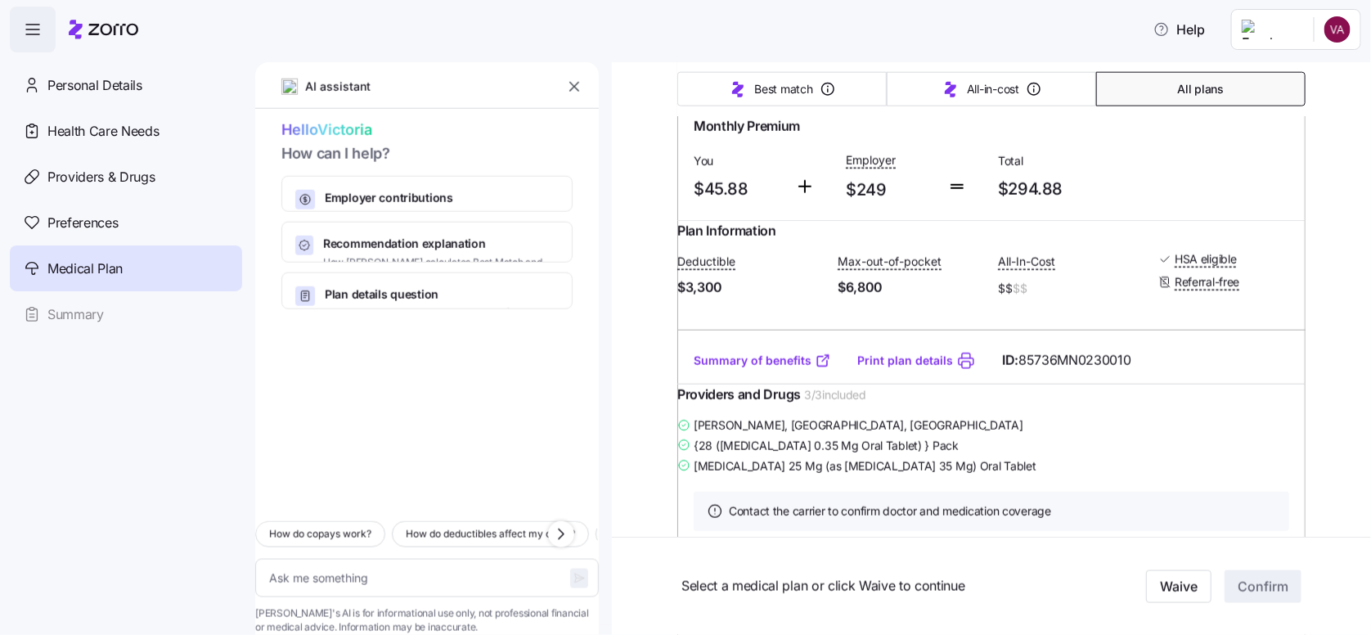
scroll to position [818, 0]
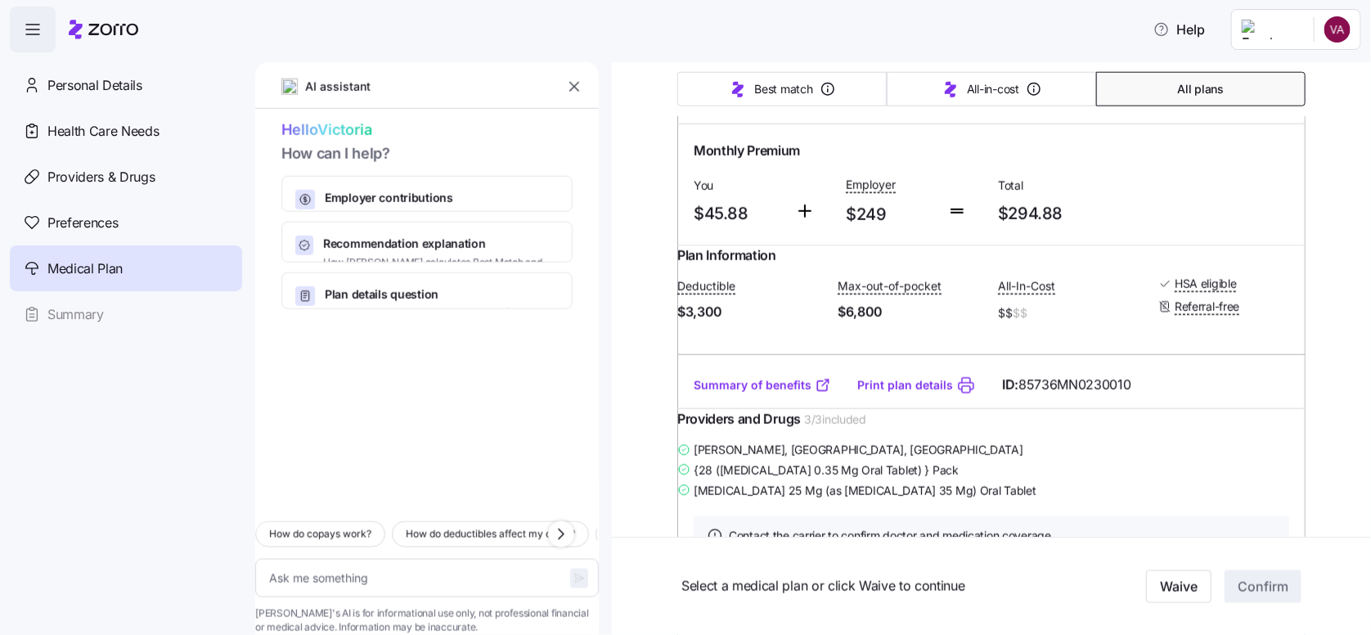
click at [757, 393] on link "Summary of benefits" at bounding box center [761, 385] width 137 height 16
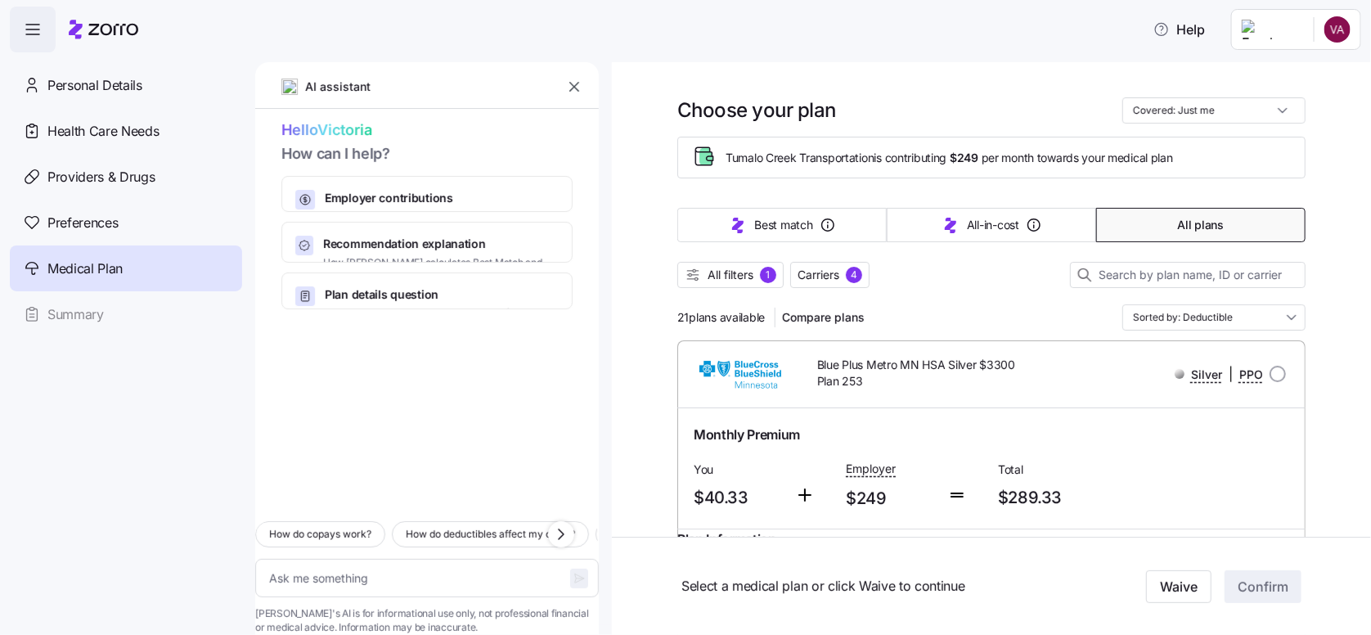
scroll to position [0, 0]
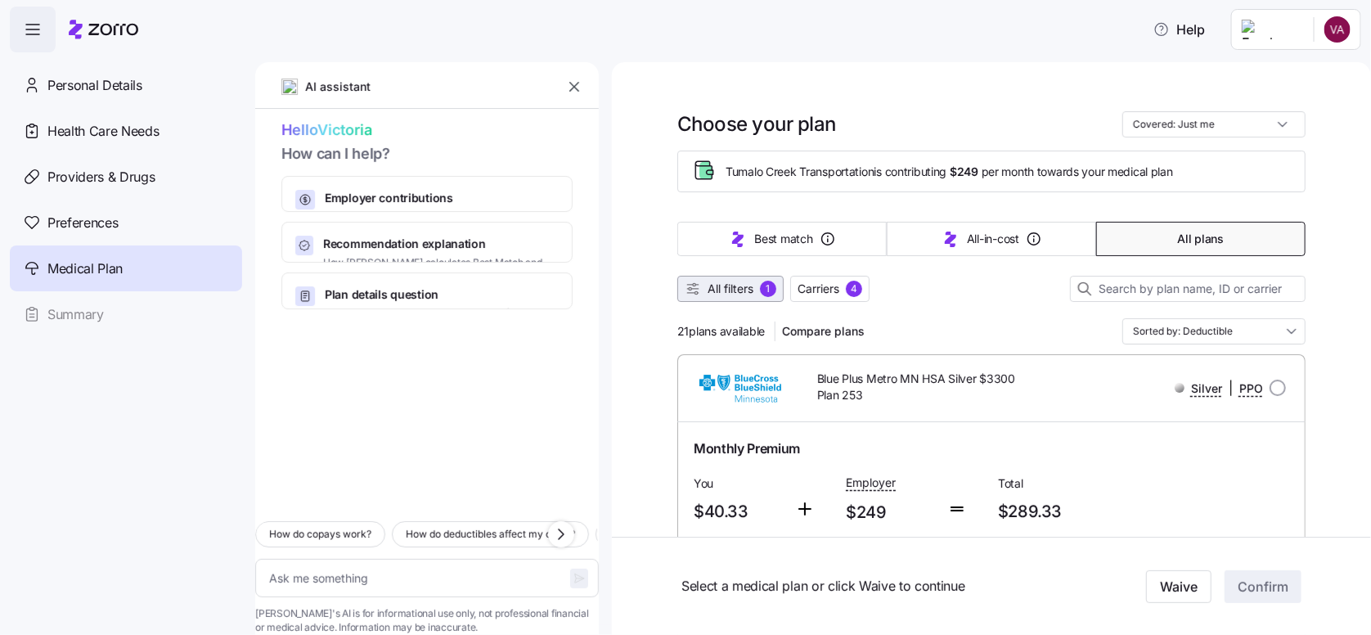
click at [743, 289] on span "All filters" at bounding box center [730, 288] width 46 height 16
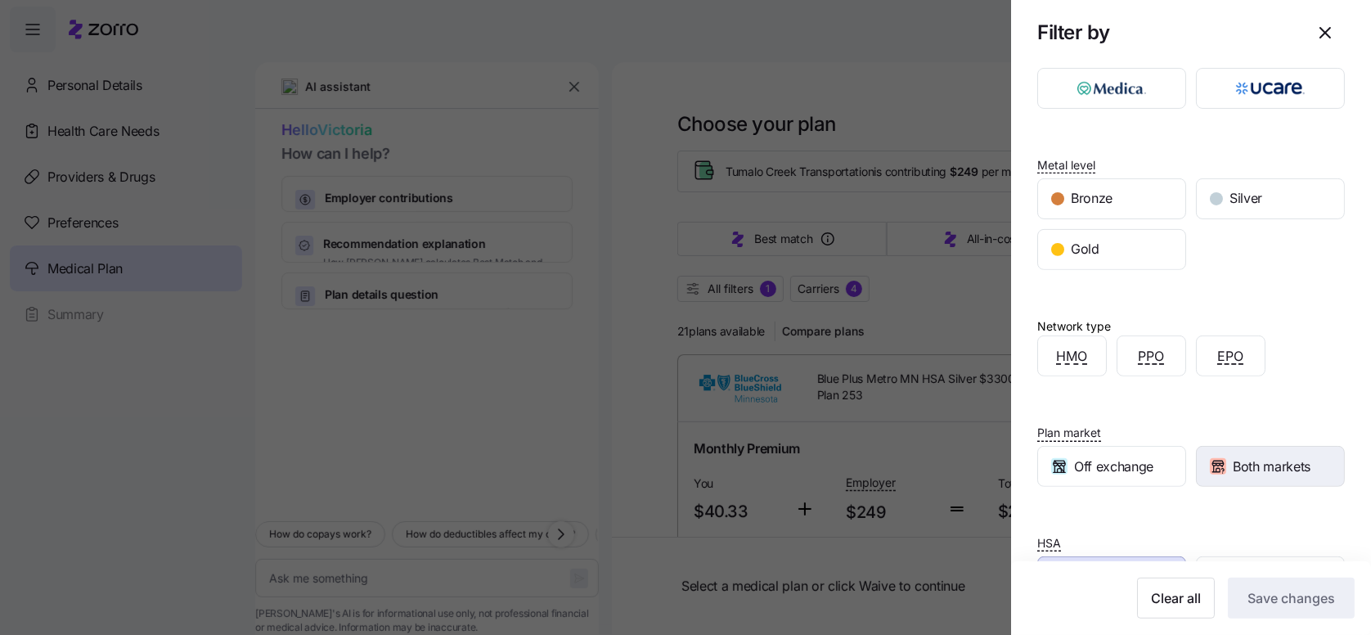
scroll to position [142, 0]
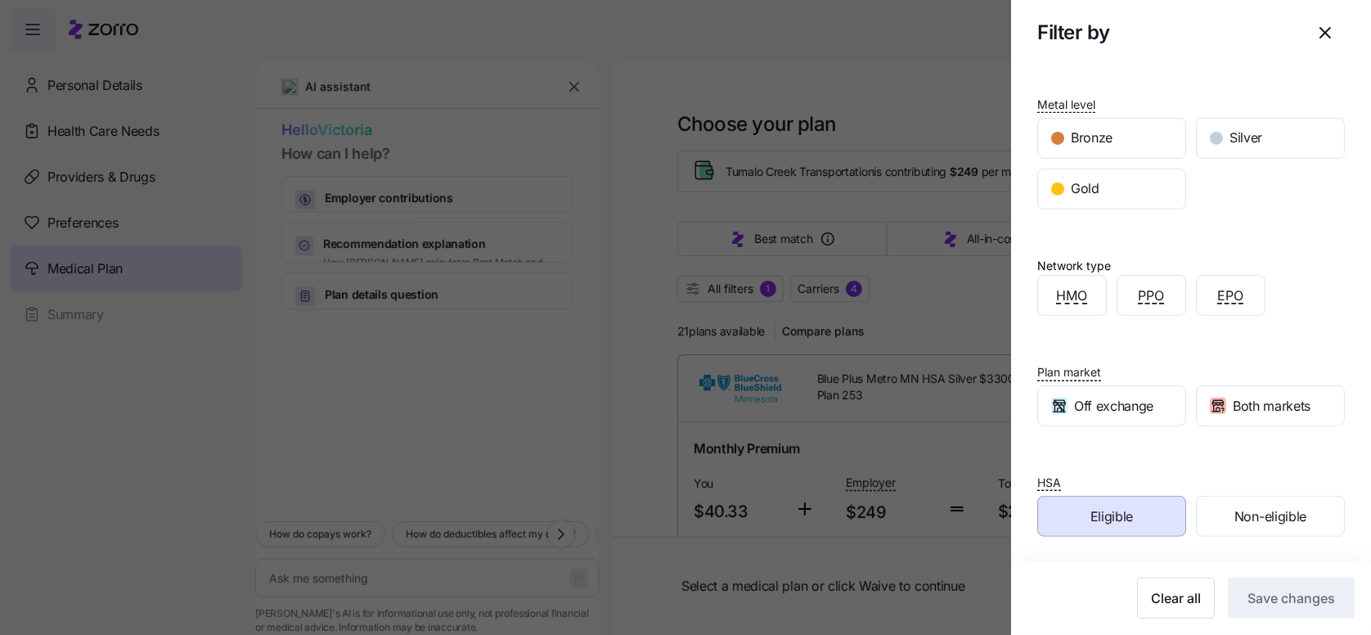
click at [1116, 509] on span "Eligible" at bounding box center [1111, 516] width 43 height 20
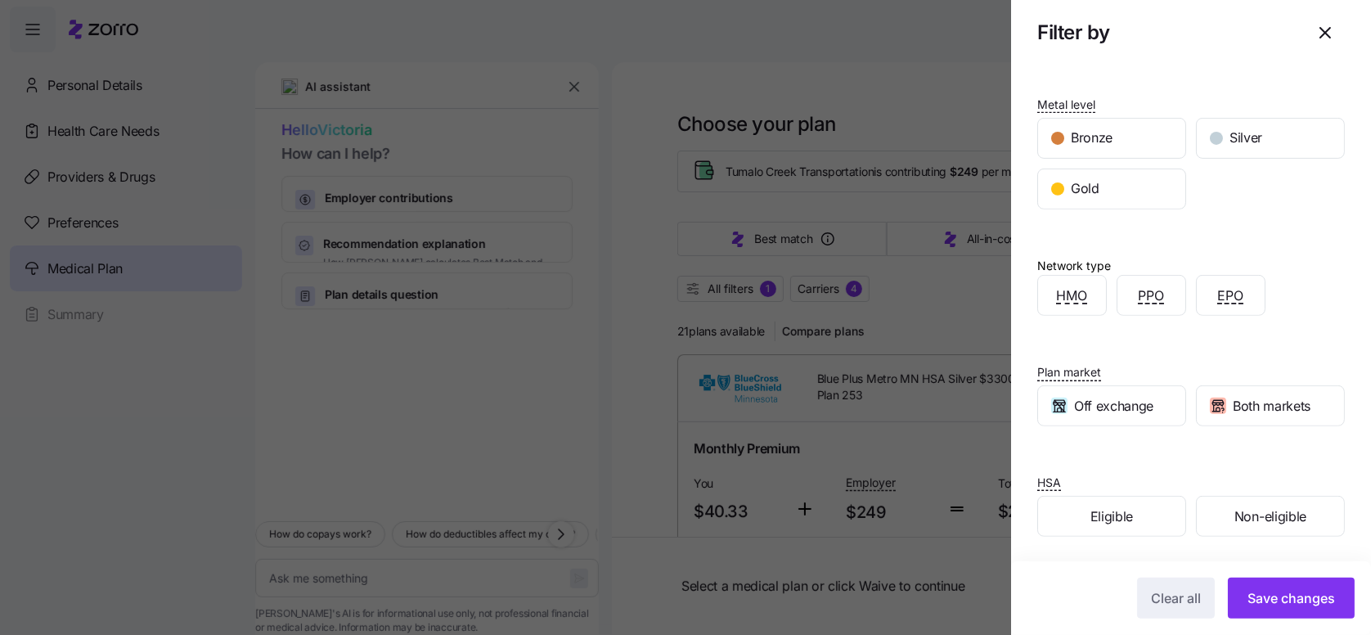
click at [1277, 605] on span "Save changes" at bounding box center [1291, 598] width 88 height 20
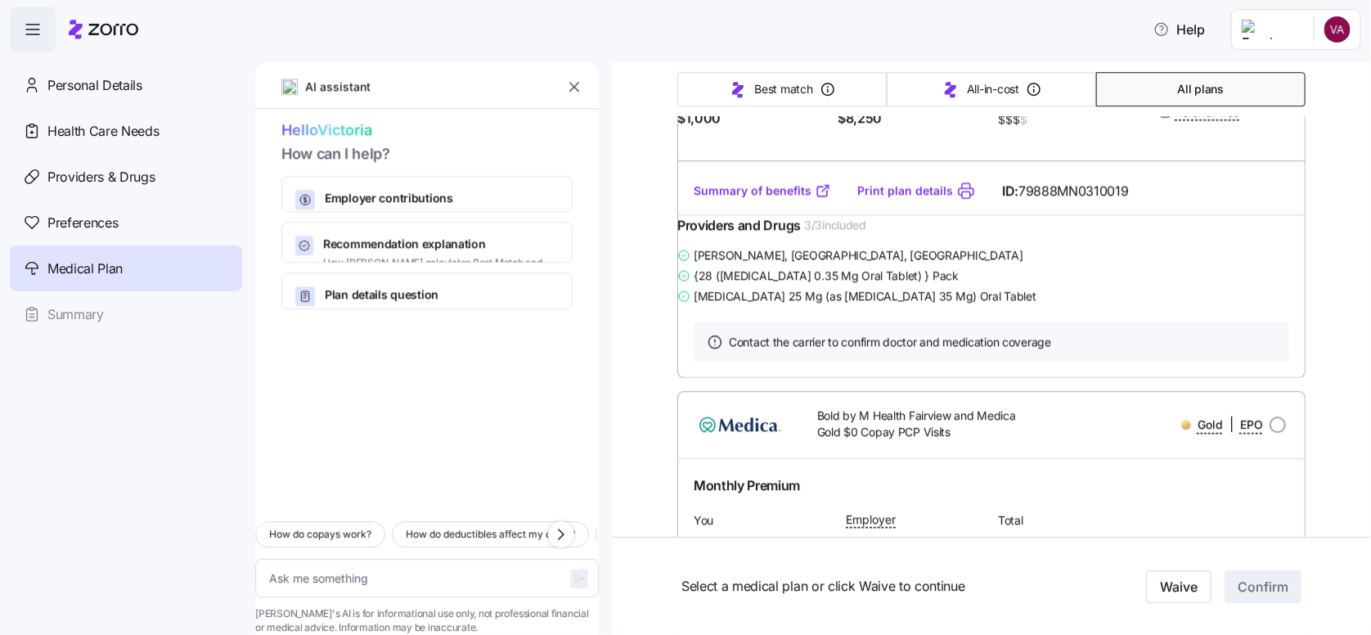
scroll to position [1963, 0]
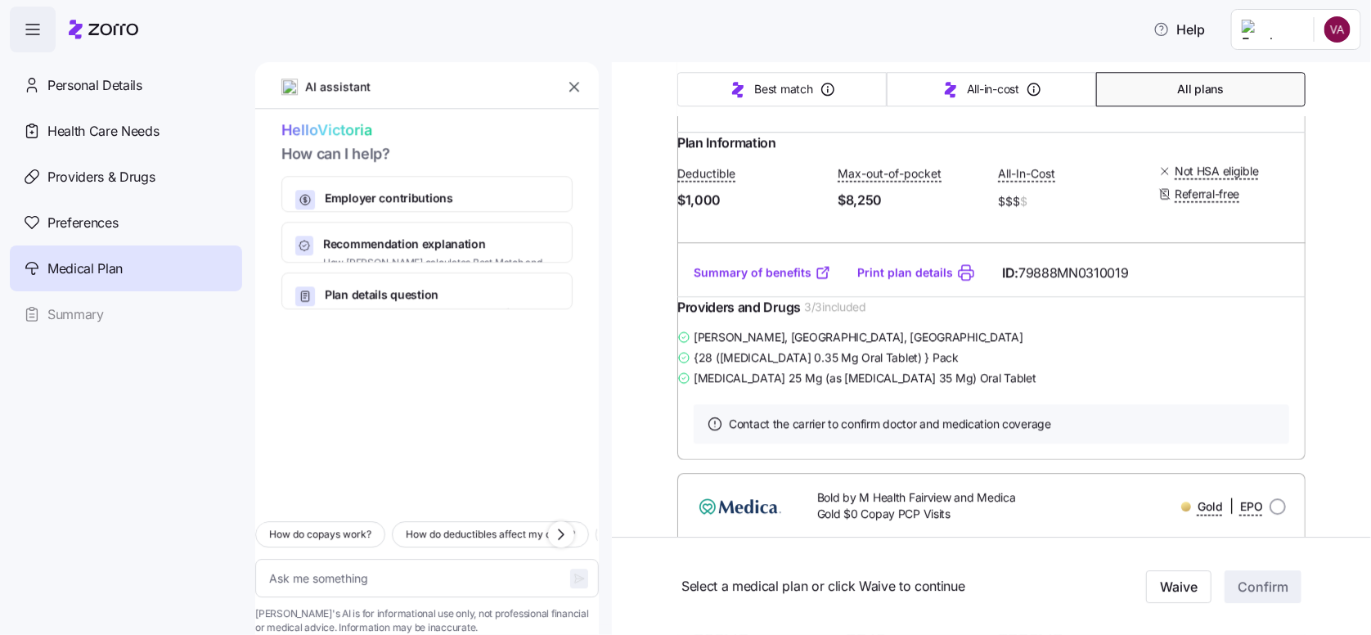
drag, startPoint x: 698, startPoint y: 179, endPoint x: 792, endPoint y: 198, distance: 95.9
click at [792, 56] on div "Monthly Premium" at bounding box center [991, 39] width 608 height 34
click at [730, 115] on span "$217.13" at bounding box center [737, 101] width 88 height 27
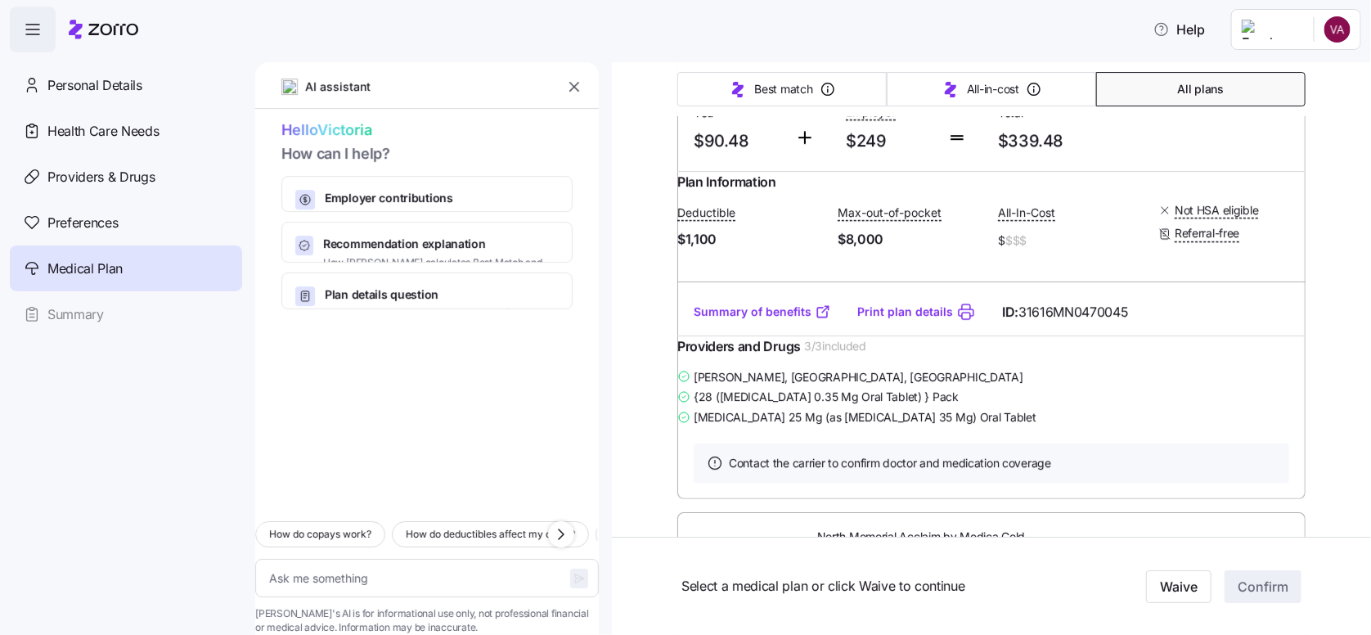
scroll to position [2453, 0]
drag, startPoint x: 694, startPoint y: 336, endPoint x: 761, endPoint y: 333, distance: 66.3
click at [761, 154] on span "$90.48" at bounding box center [737, 140] width 88 height 27
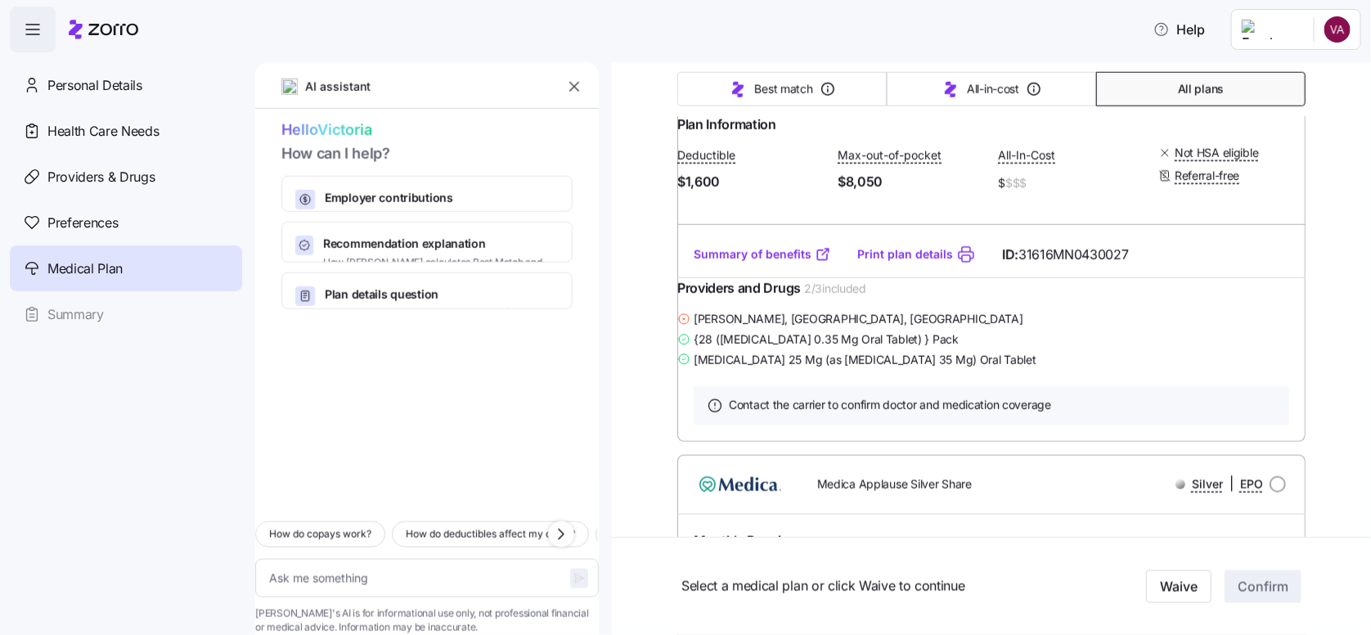
scroll to position [8832, 0]
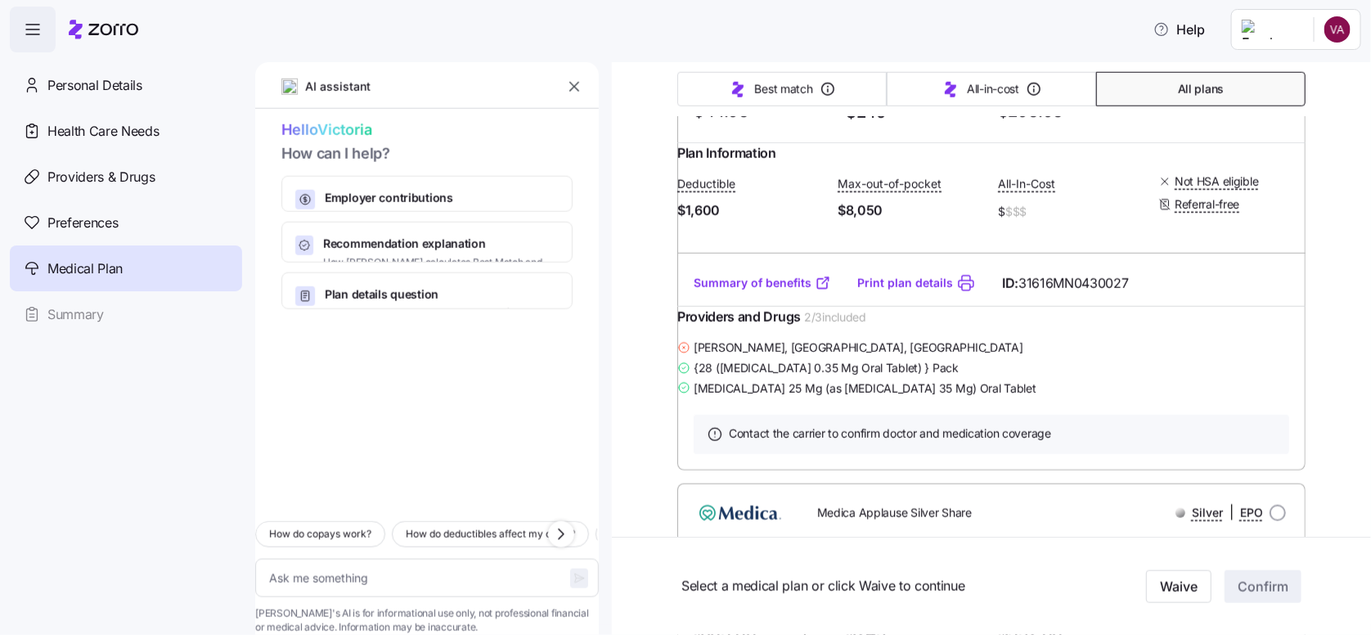
drag, startPoint x: 716, startPoint y: 303, endPoint x: 745, endPoint y: 314, distance: 31.3
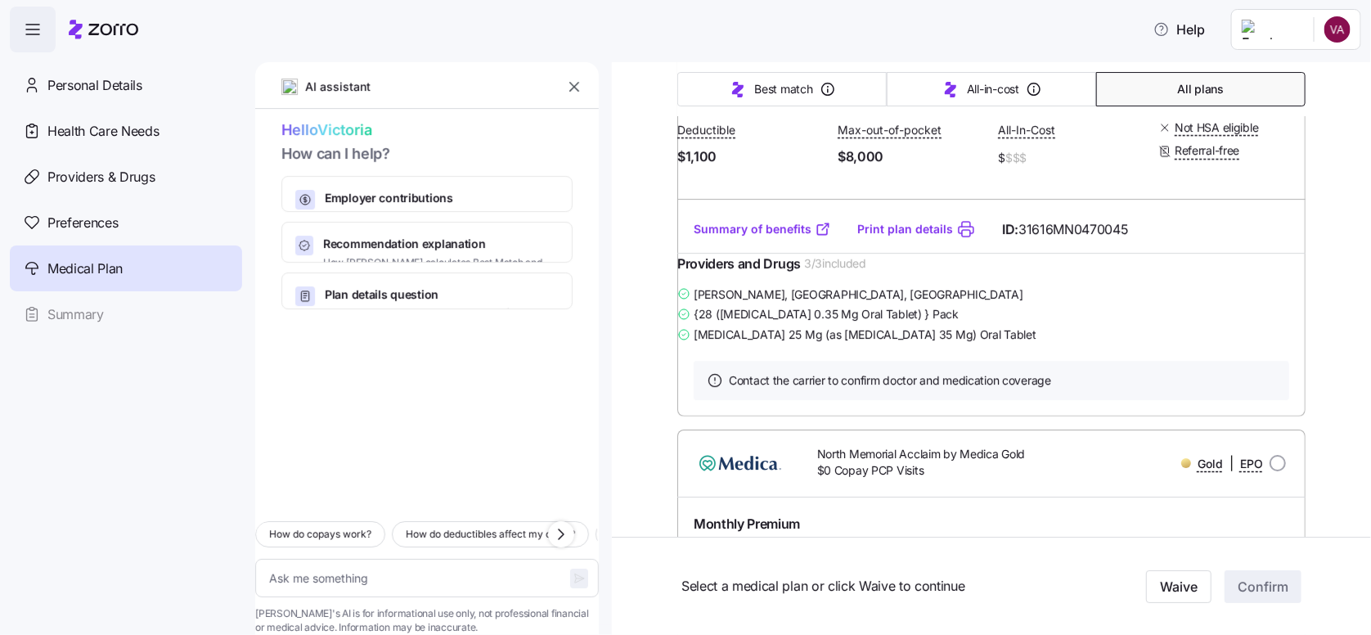
scroll to position [2617, 0]
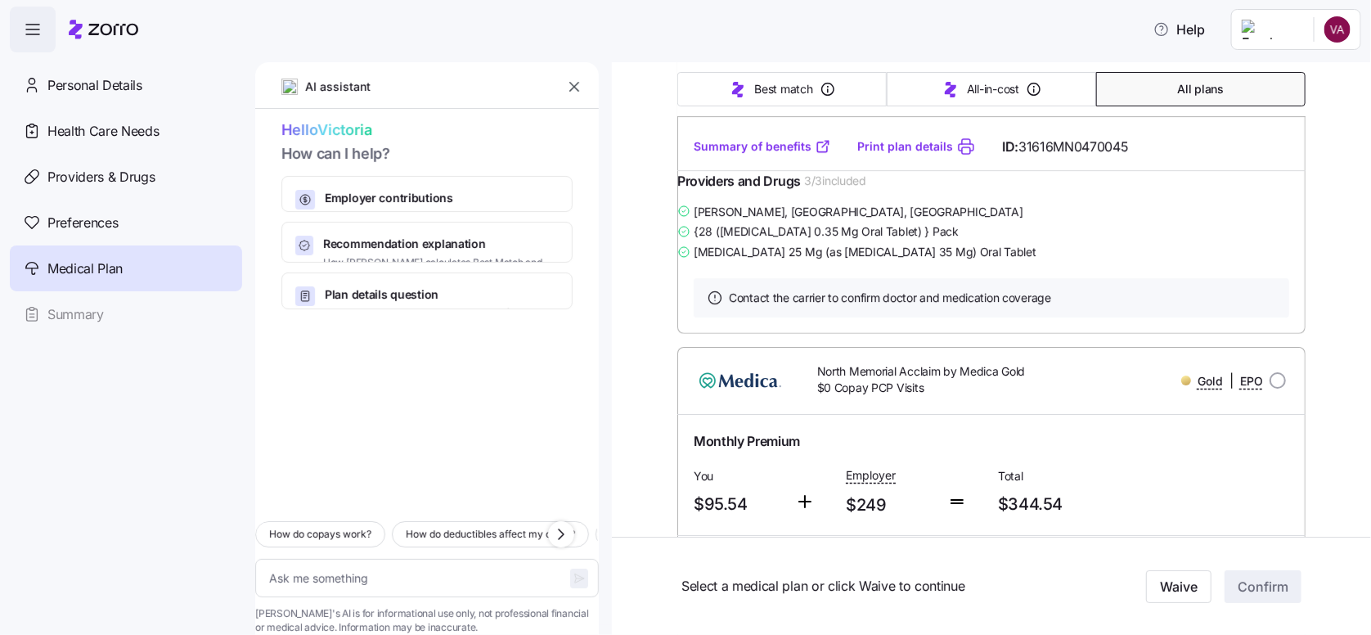
click at [756, 155] on link "Summary of benefits" at bounding box center [761, 146] width 137 height 16
click at [92, 225] on span "Preferences" at bounding box center [82, 223] width 70 height 20
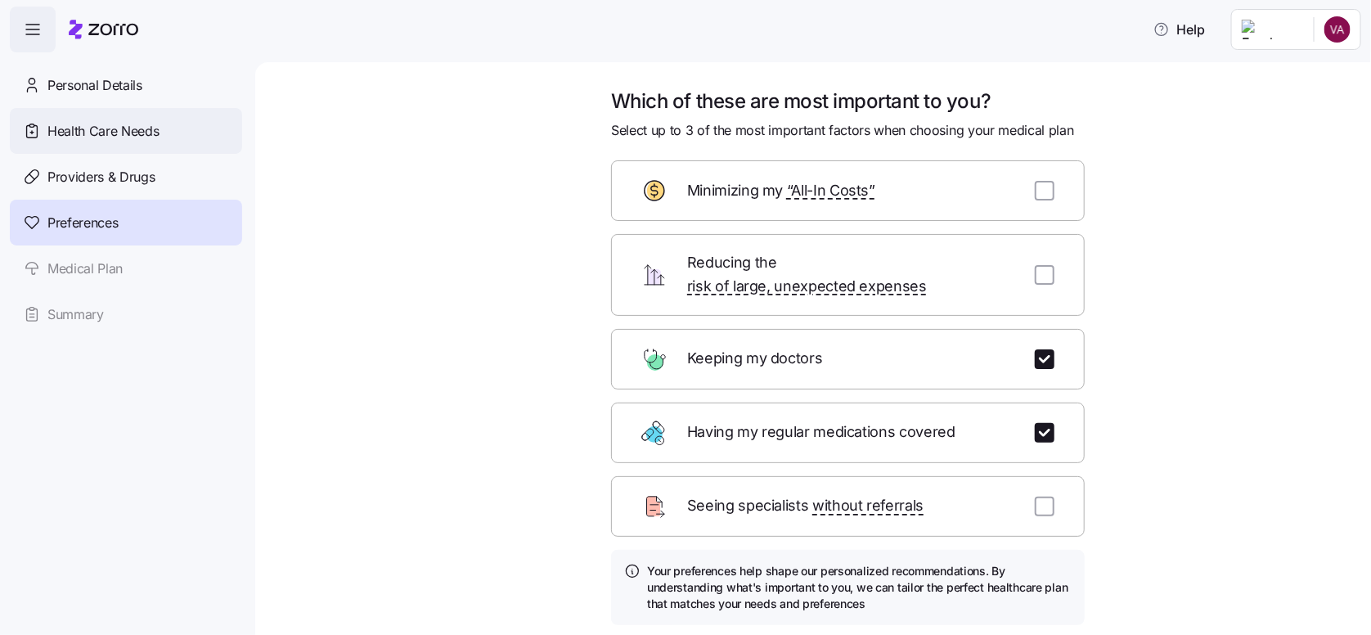
click at [101, 123] on span "Health Care Needs" at bounding box center [103, 131] width 112 height 20
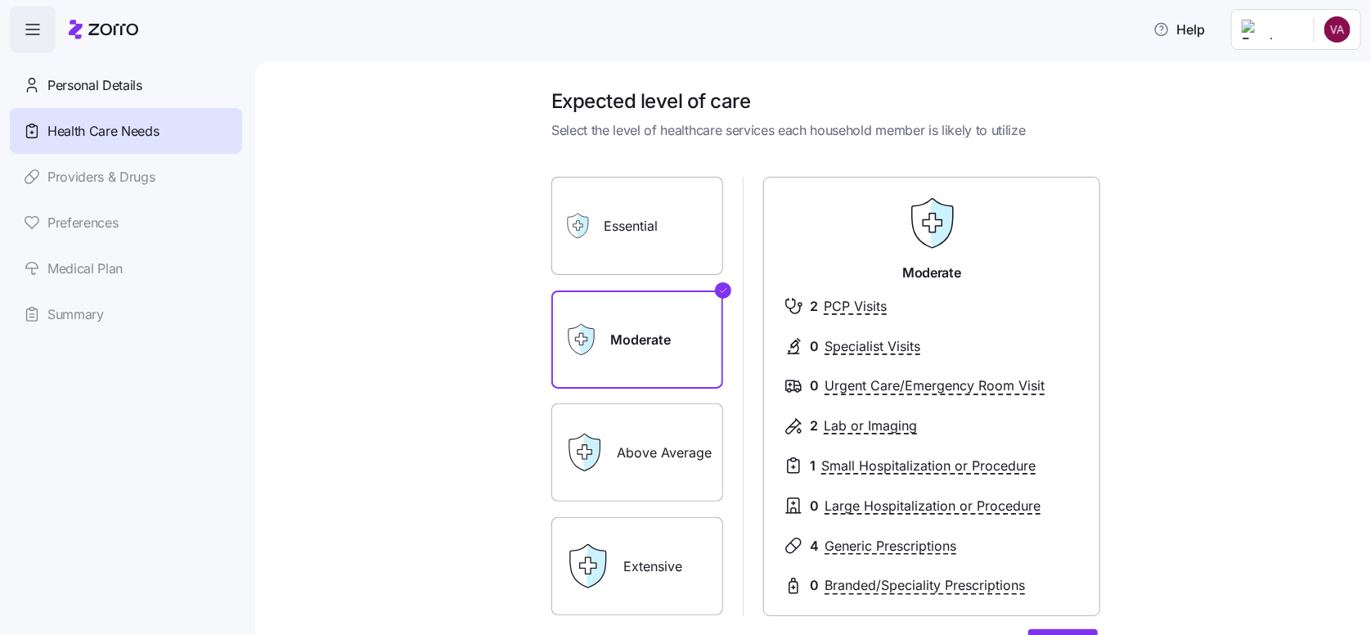
click at [620, 452] on label "Above Average" at bounding box center [637, 452] width 172 height 98
click at [0, 0] on input "Above Average" at bounding box center [0, 0] width 0 height 0
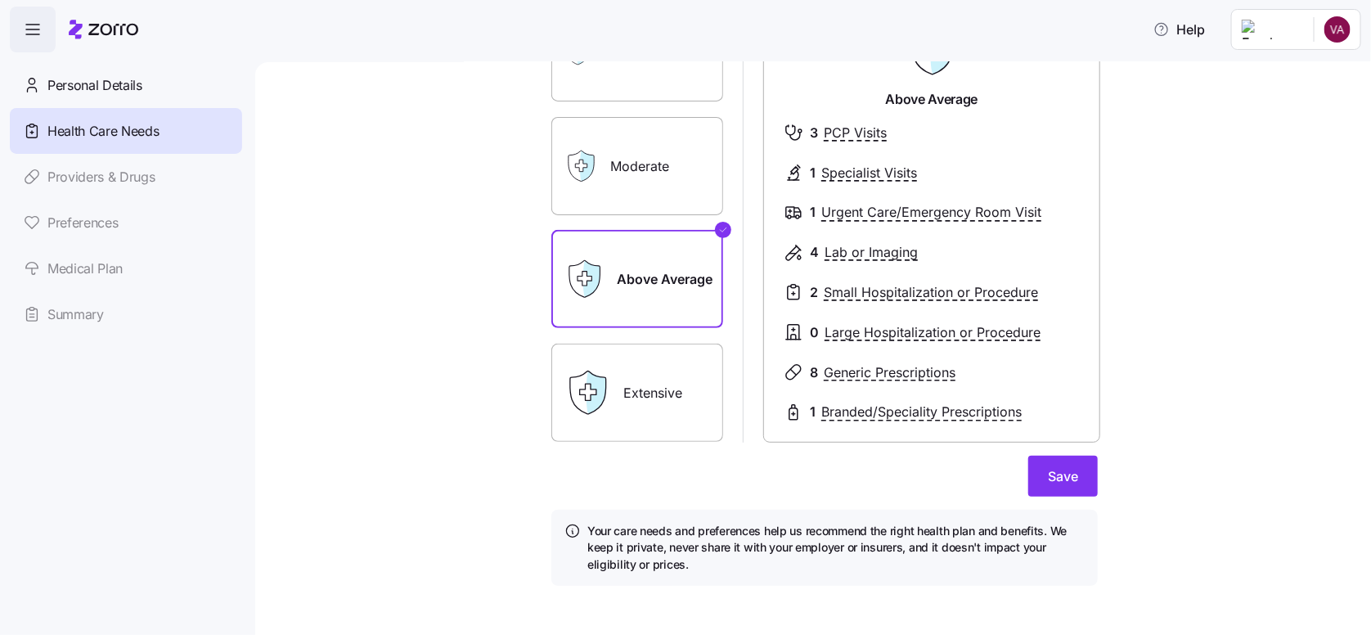
scroll to position [182, 0]
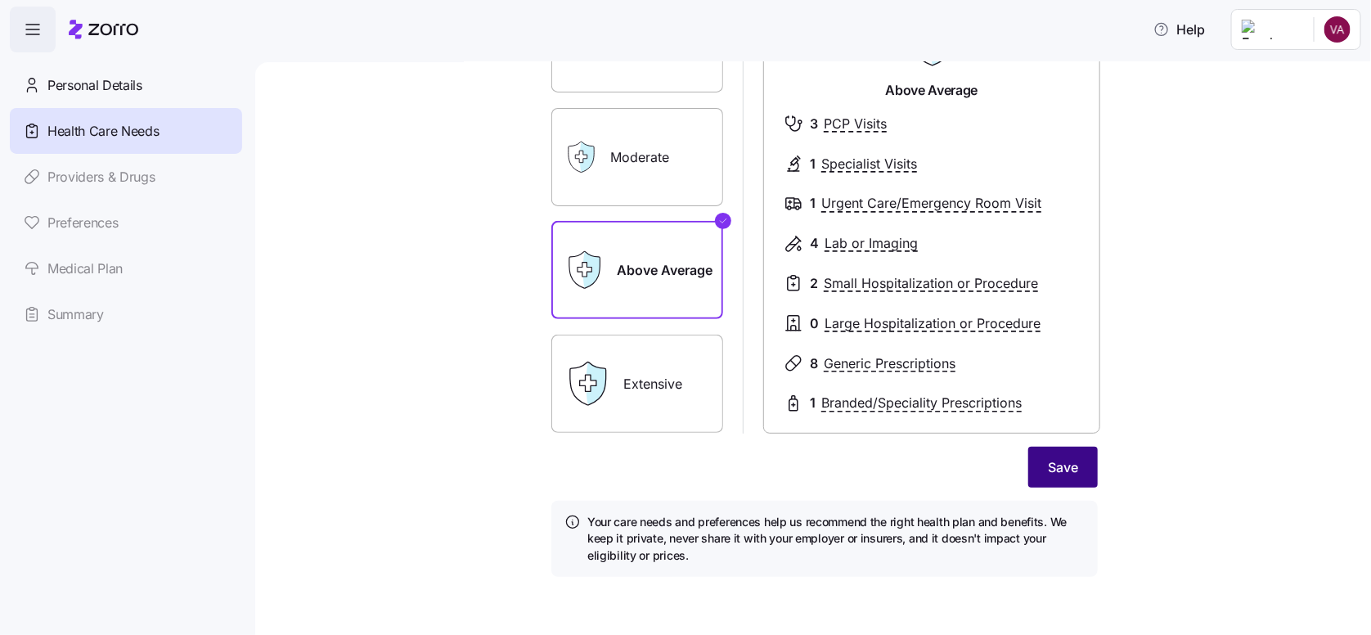
click at [1038, 453] on button "Save" at bounding box center [1063, 467] width 70 height 41
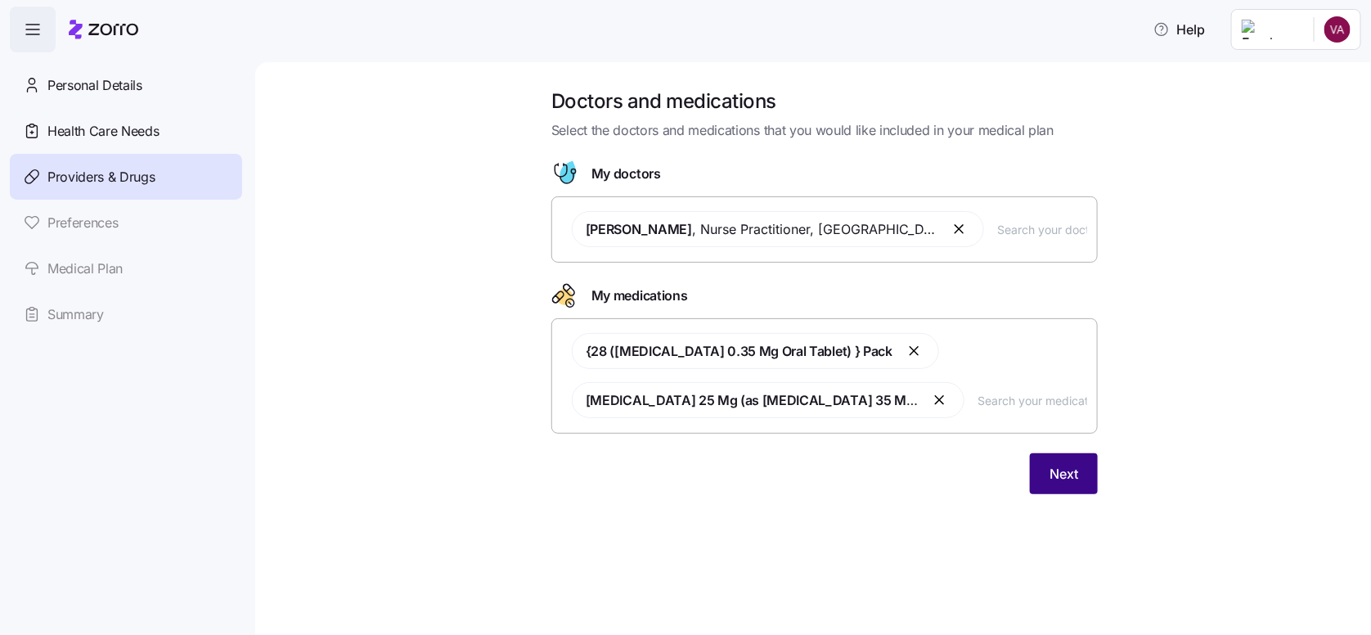
click at [1062, 478] on span "Next" at bounding box center [1063, 474] width 29 height 20
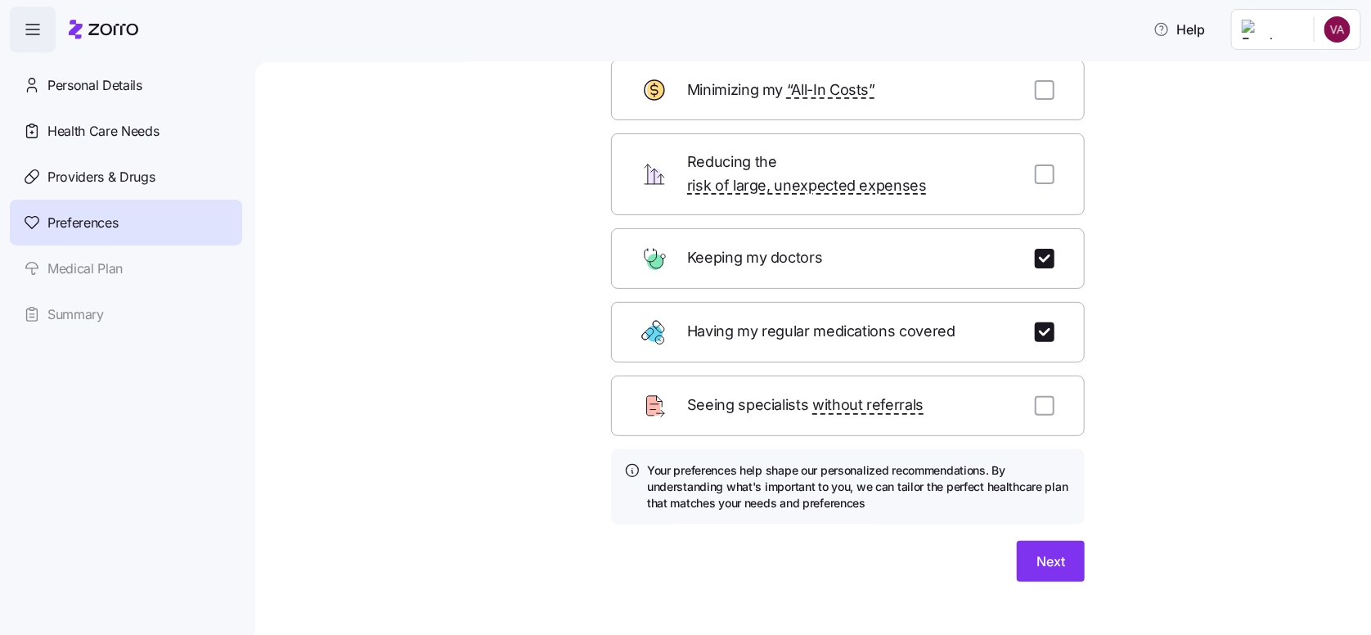
scroll to position [104, 0]
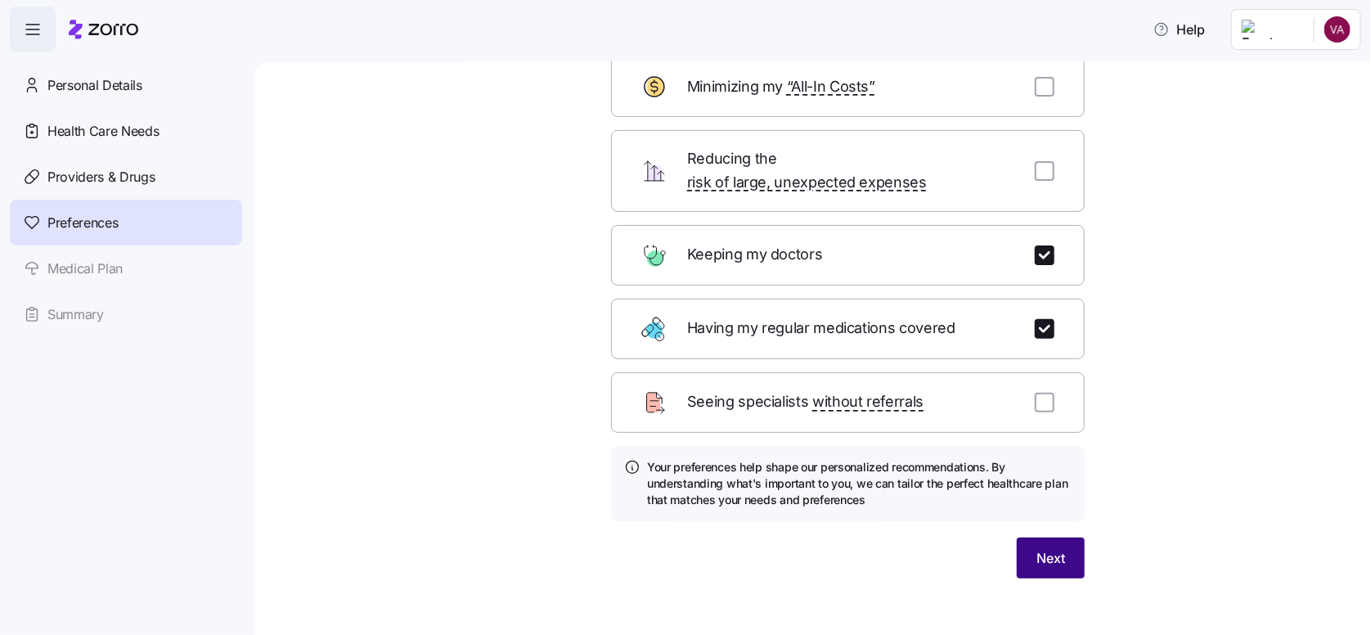
click at [1070, 537] on button "Next" at bounding box center [1051, 557] width 68 height 41
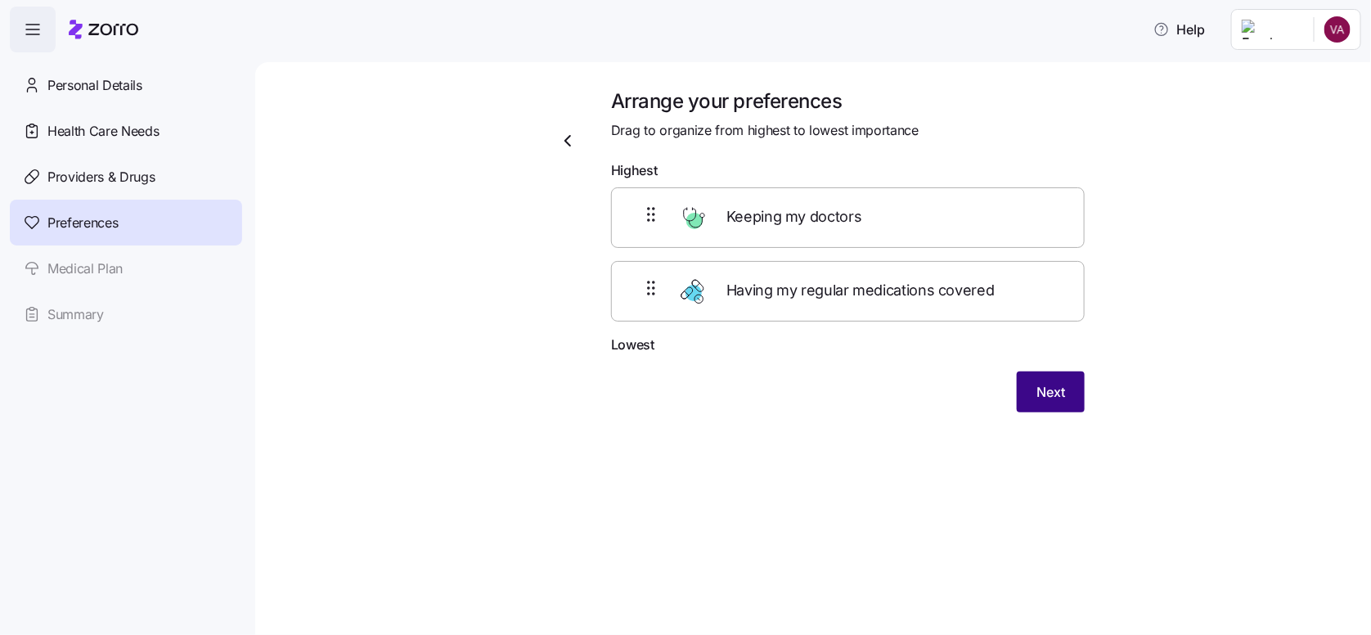
click at [1026, 388] on button "Next" at bounding box center [1051, 391] width 68 height 41
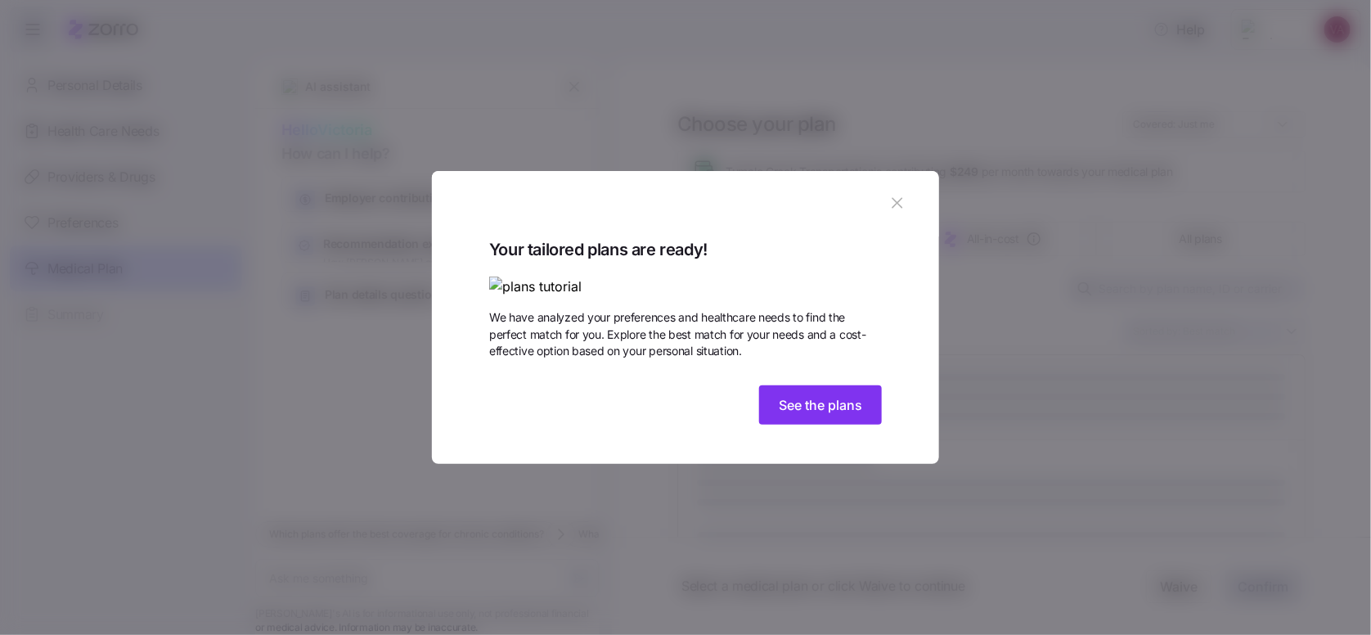
click at [902, 198] on icon "button" at bounding box center [896, 203] width 11 height 11
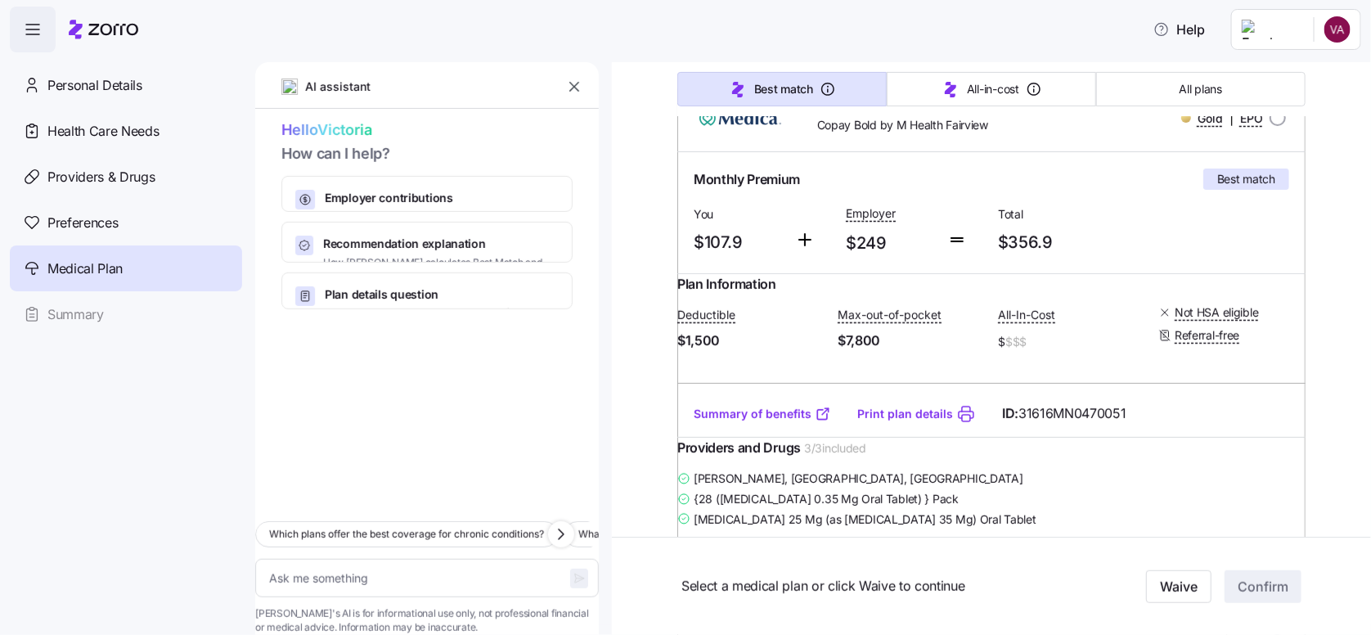
scroll to position [245, 0]
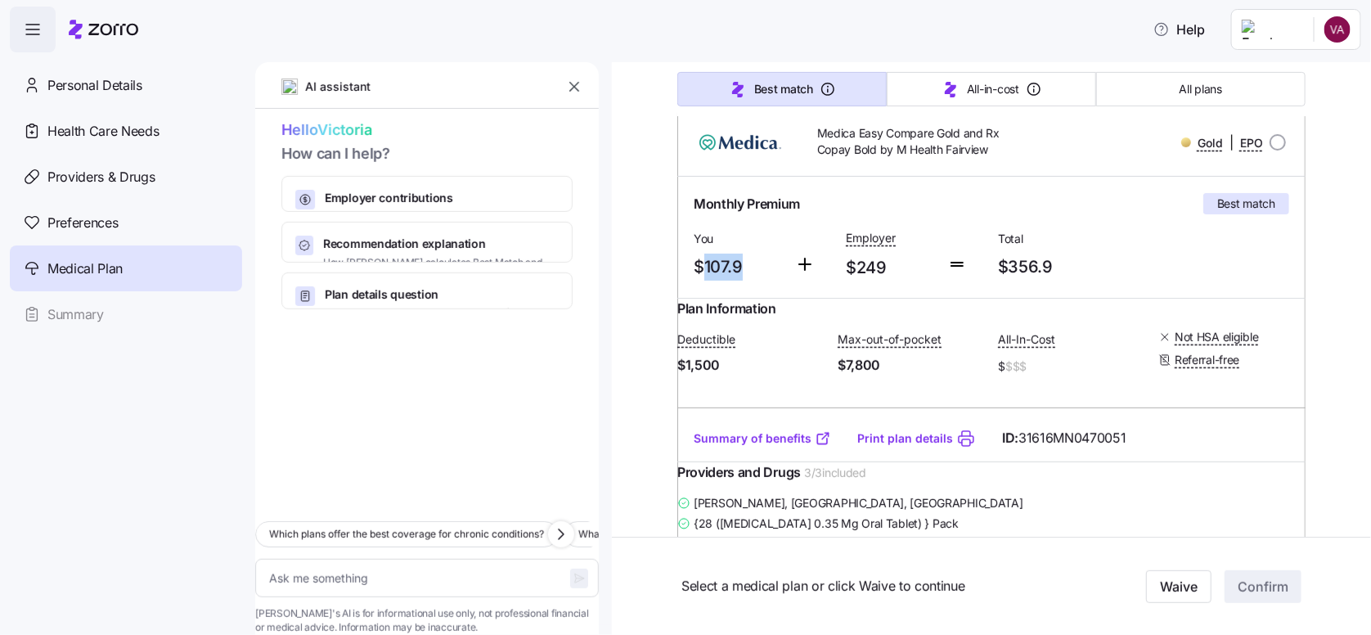
drag, startPoint x: 699, startPoint y: 259, endPoint x: 740, endPoint y: 258, distance: 40.9
click at [740, 258] on span "$107.9" at bounding box center [737, 267] width 88 height 27
click at [702, 262] on span "$107.9" at bounding box center [737, 267] width 88 height 27
click at [756, 447] on link "Summary of benefits" at bounding box center [761, 438] width 137 height 16
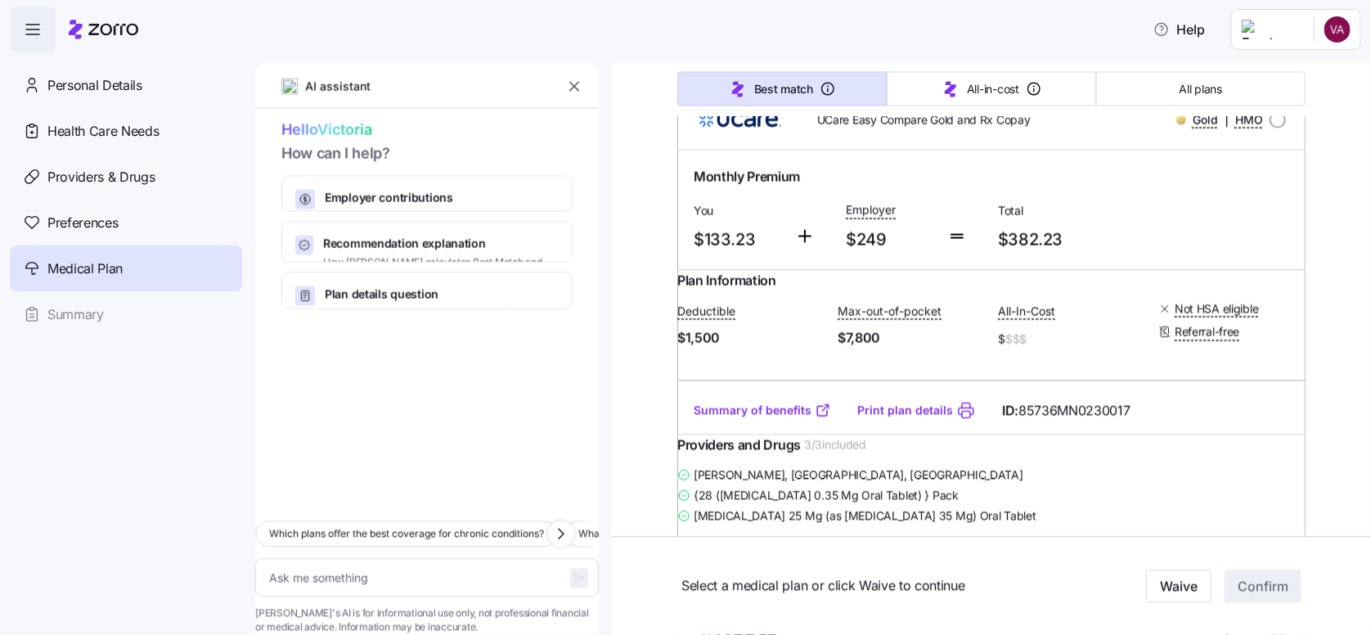
scroll to position [1308, 0]
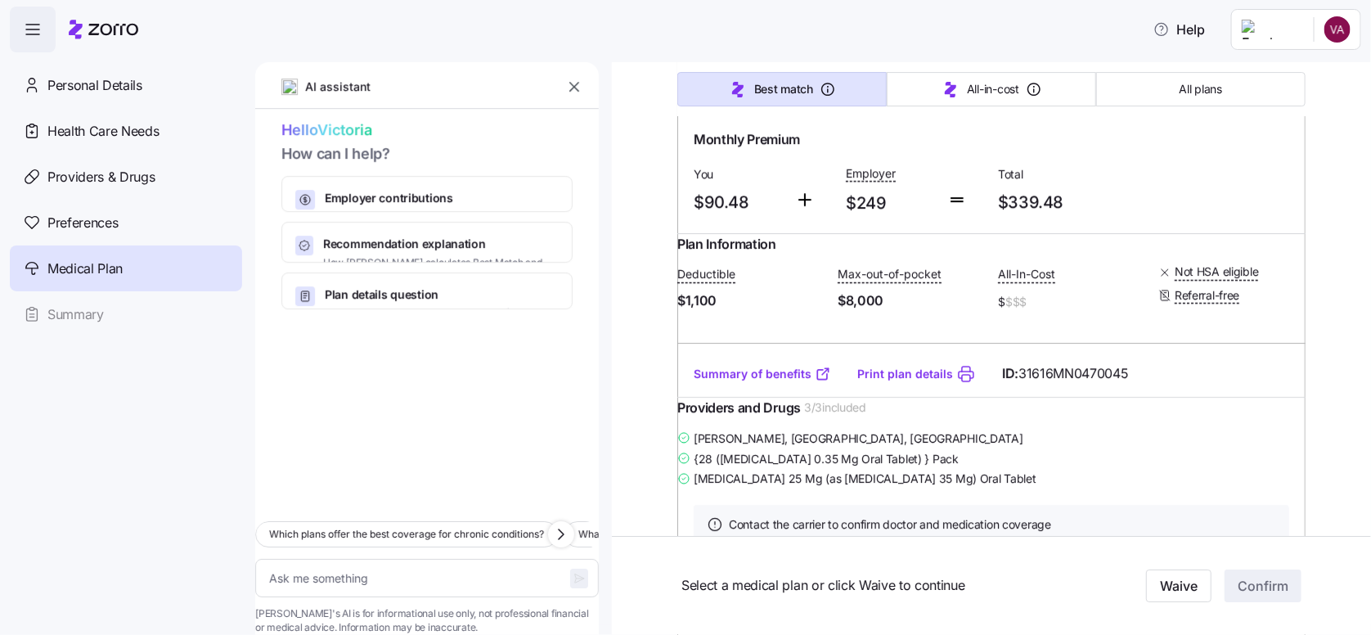
type textarea "x"
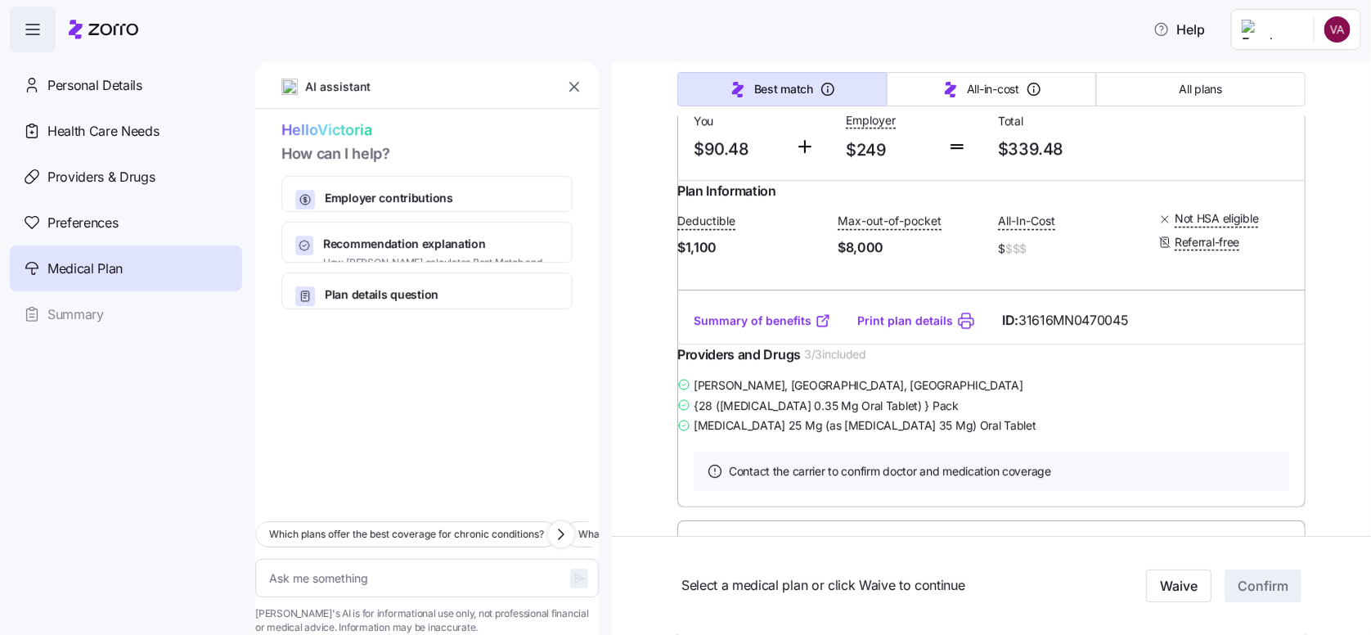
scroll to position [2534, 0]
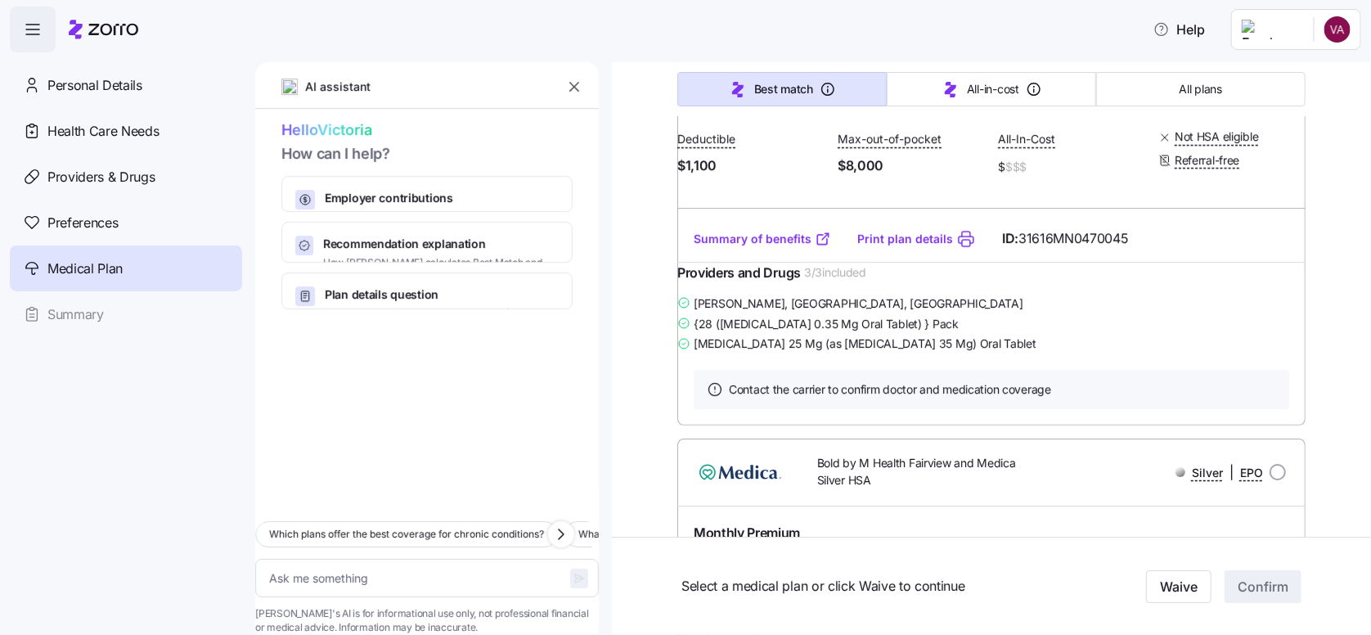
click at [756, 247] on link "Summary of benefits" at bounding box center [761, 239] width 137 height 16
click at [571, 79] on icon "button" at bounding box center [574, 87] width 16 height 16
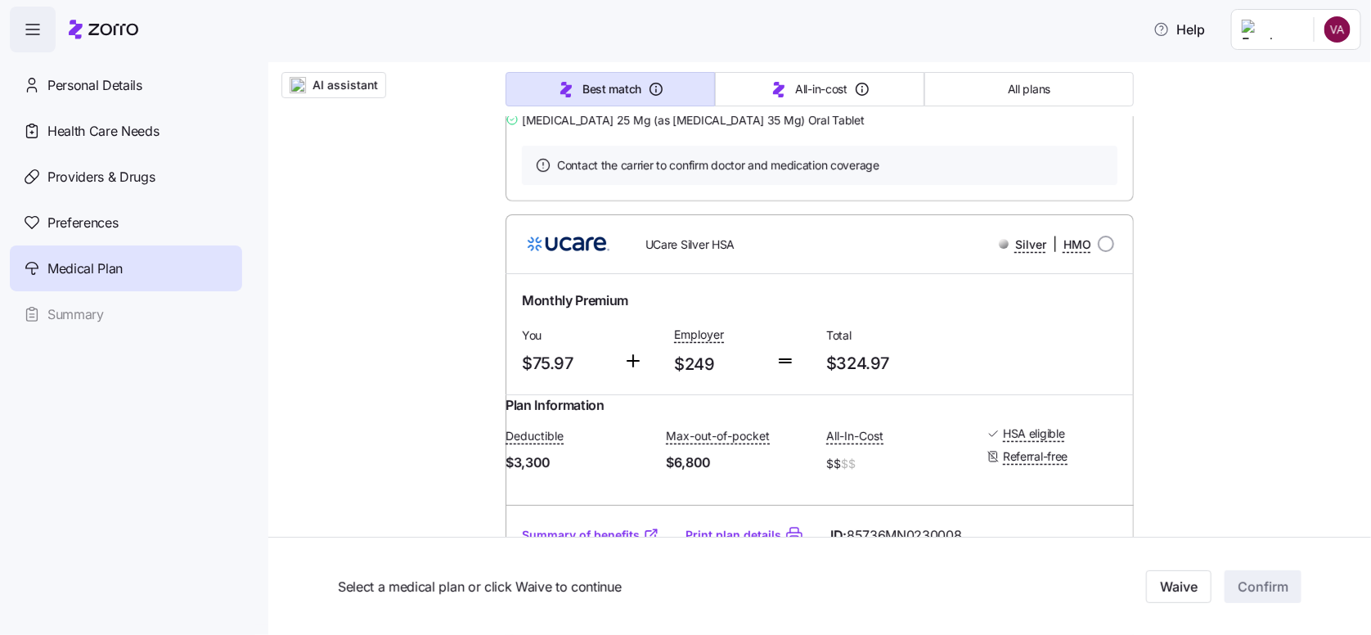
scroll to position [5561, 0]
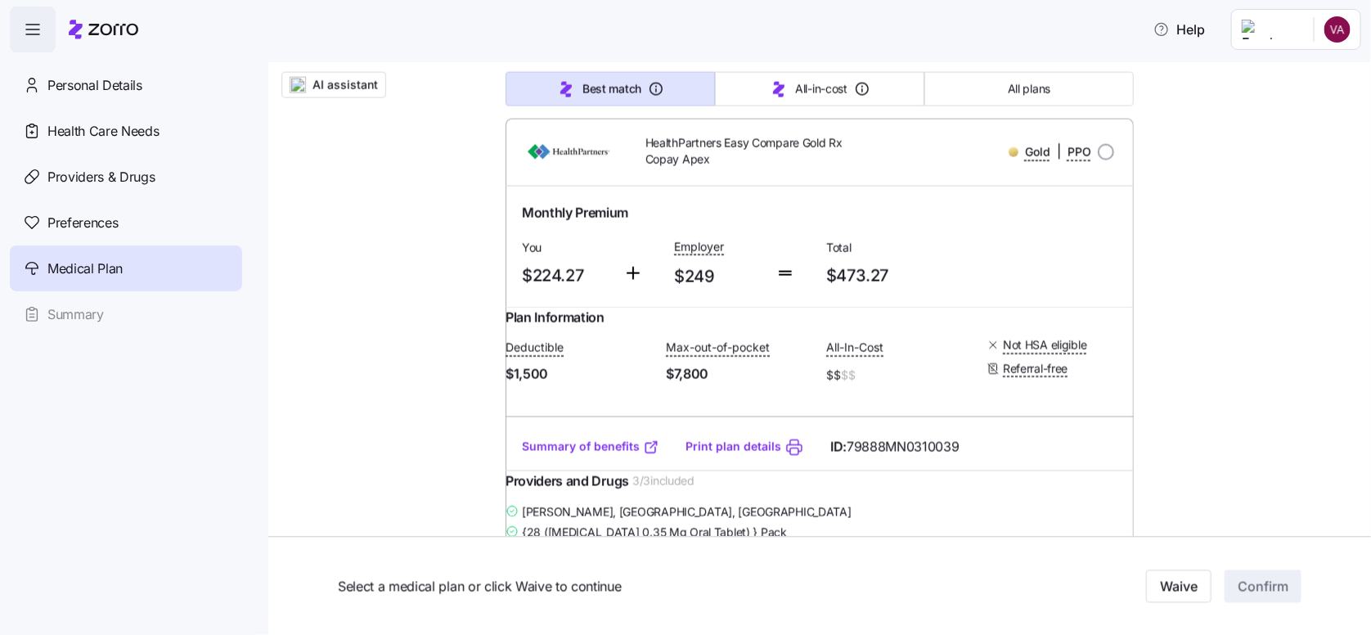
scroll to position [6623, 0]
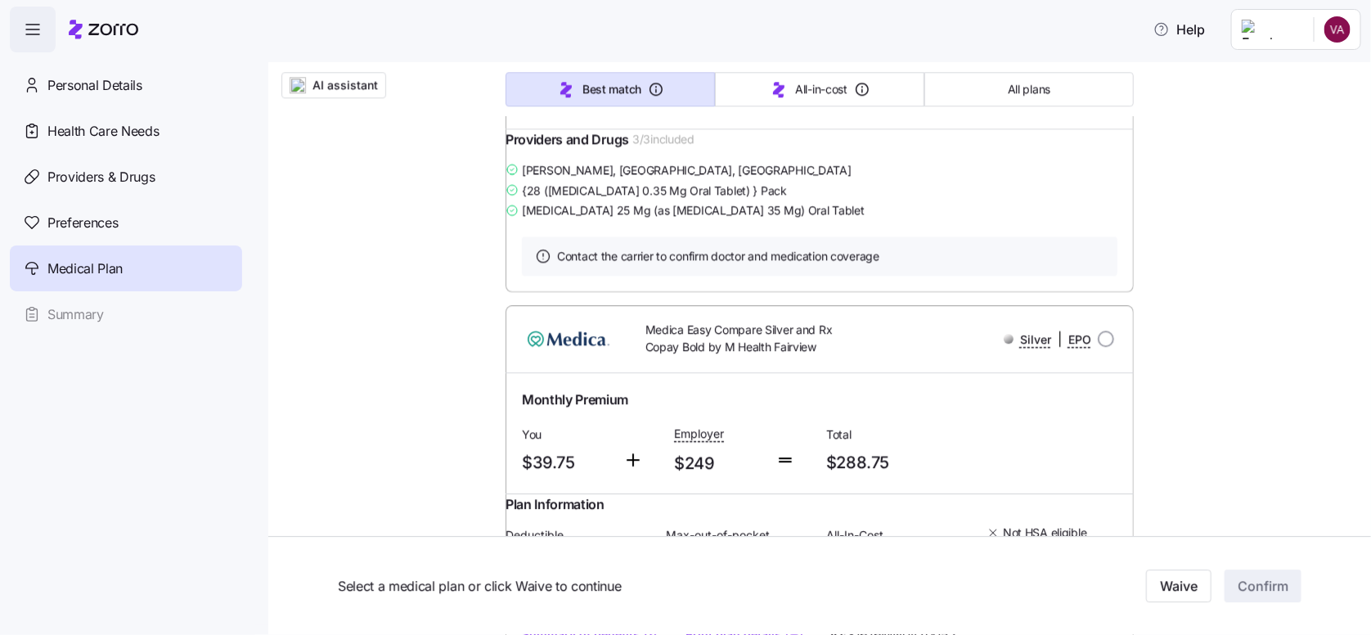
scroll to position [9976, 0]
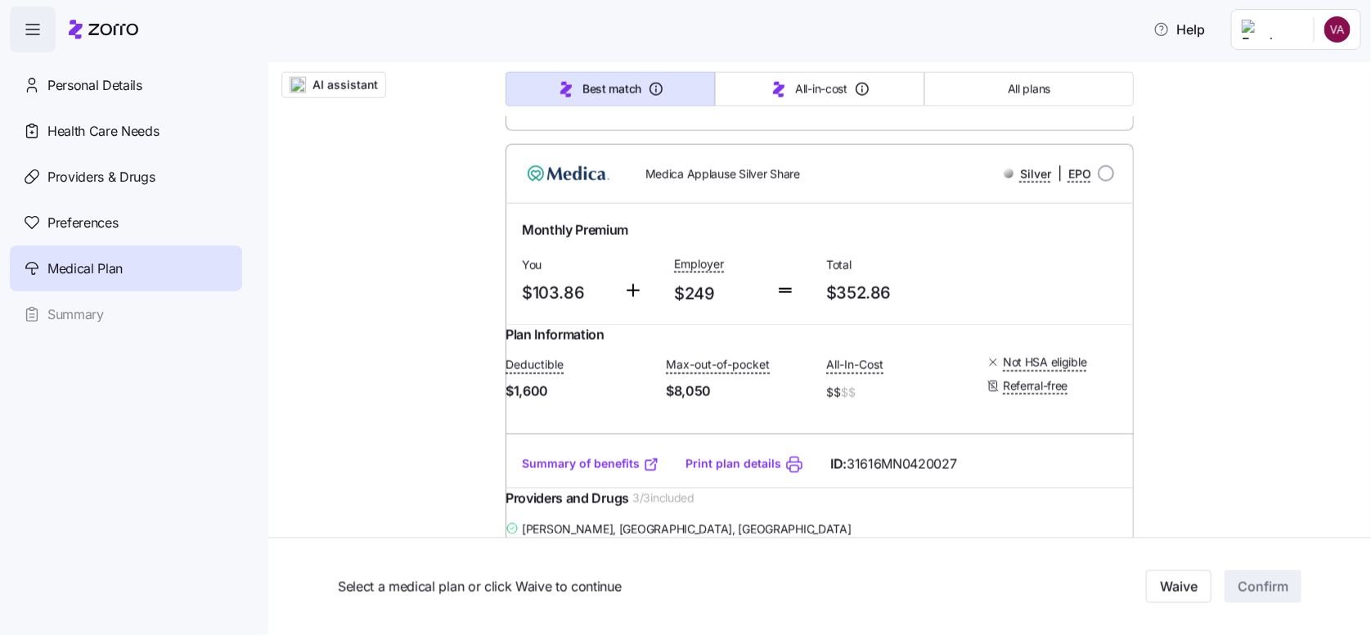
scroll to position [11775, 0]
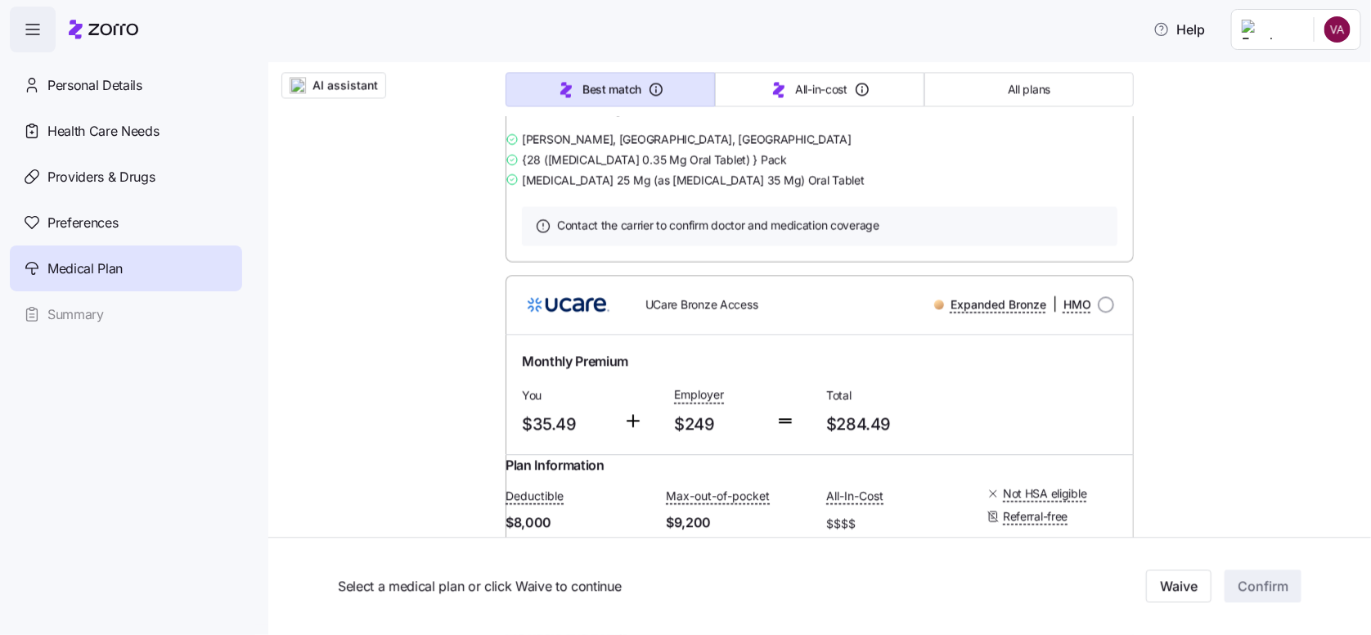
scroll to position [23142, 0]
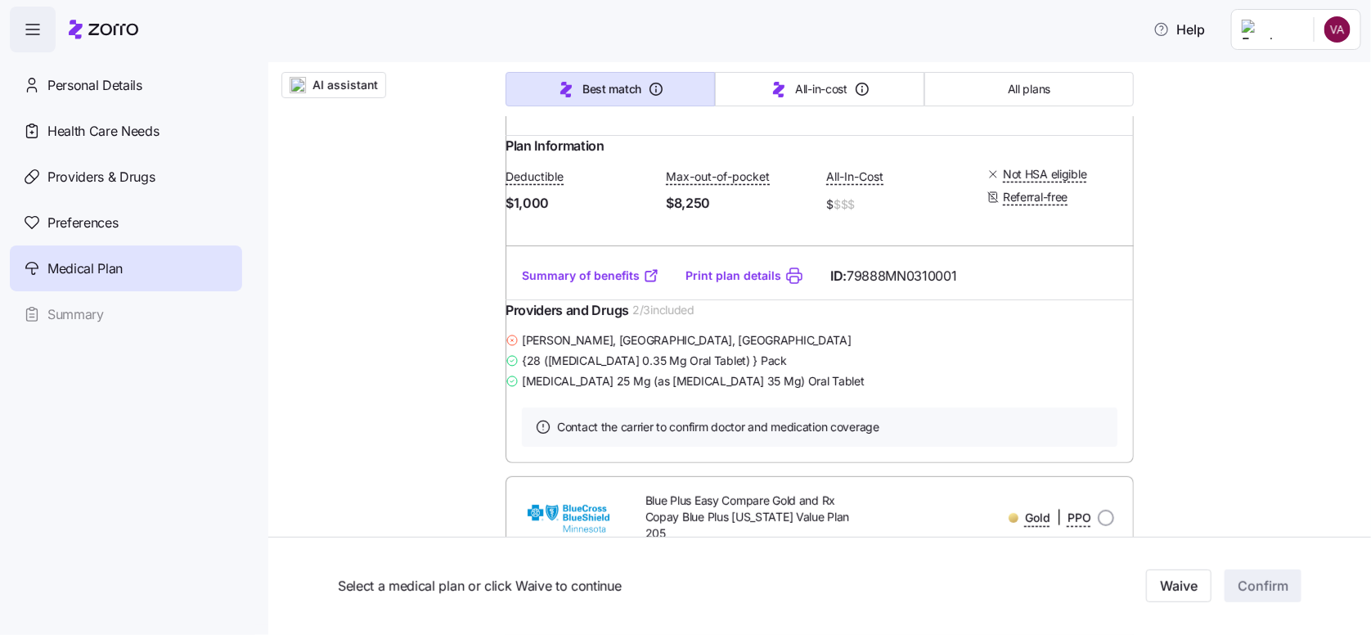
scroll to position [27150, 0]
click at [105, 132] on span "Health Care Needs" at bounding box center [103, 131] width 112 height 20
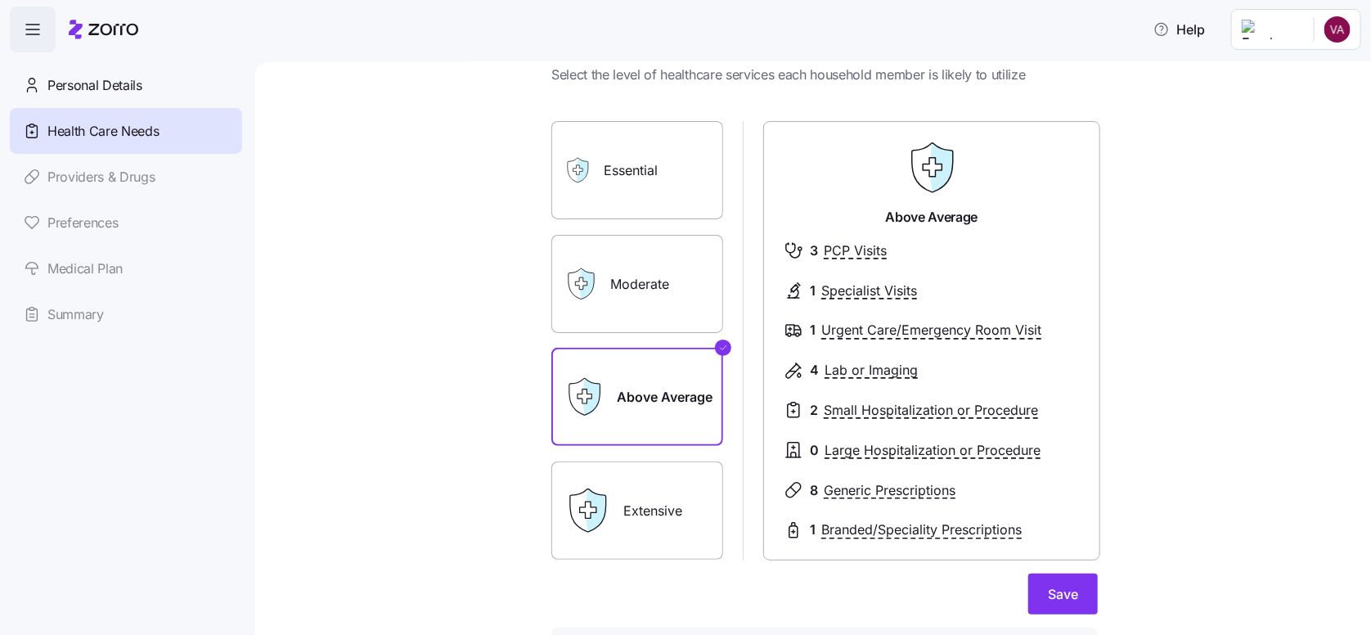
scroll to position [82, 0]
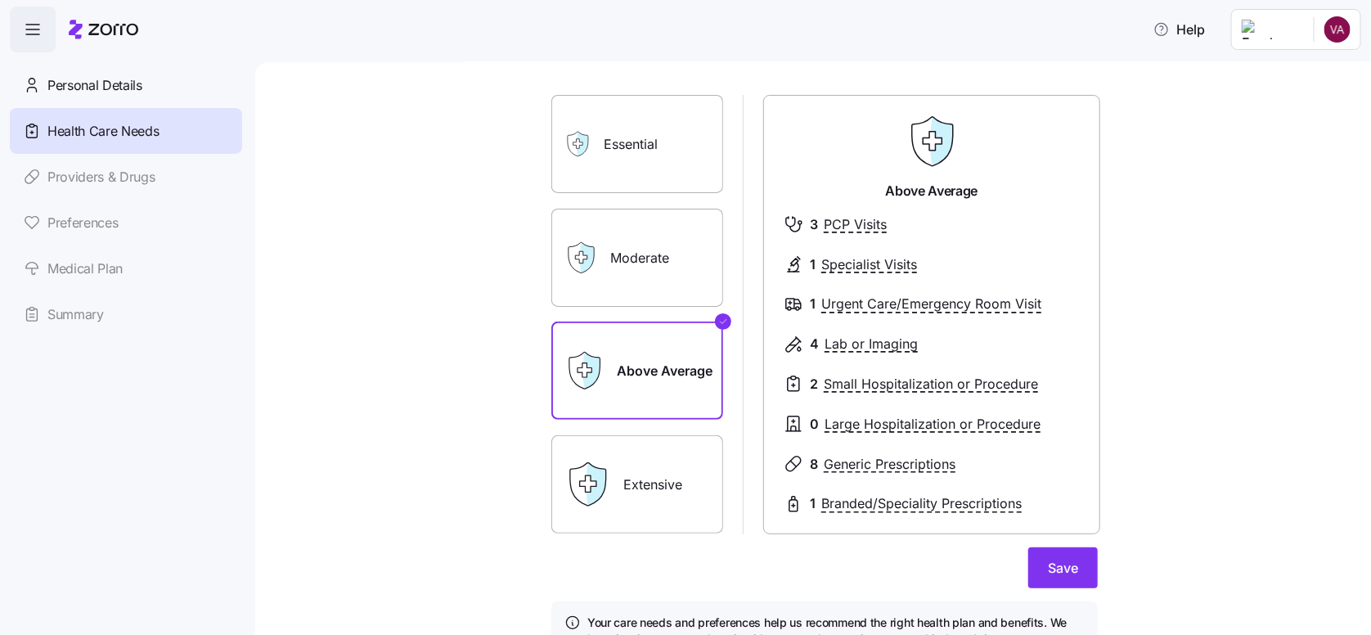
click at [610, 453] on div "Extensive" at bounding box center [637, 484] width 172 height 98
click at [1349, 33] on html "Help Personal Details Health Care Needs Providers & Drugs Preferences Medical P…" at bounding box center [685, 312] width 1371 height 625
click at [1309, 101] on div "Log out" at bounding box center [1294, 100] width 64 height 18
